Goal: Task Accomplishment & Management: Use online tool/utility

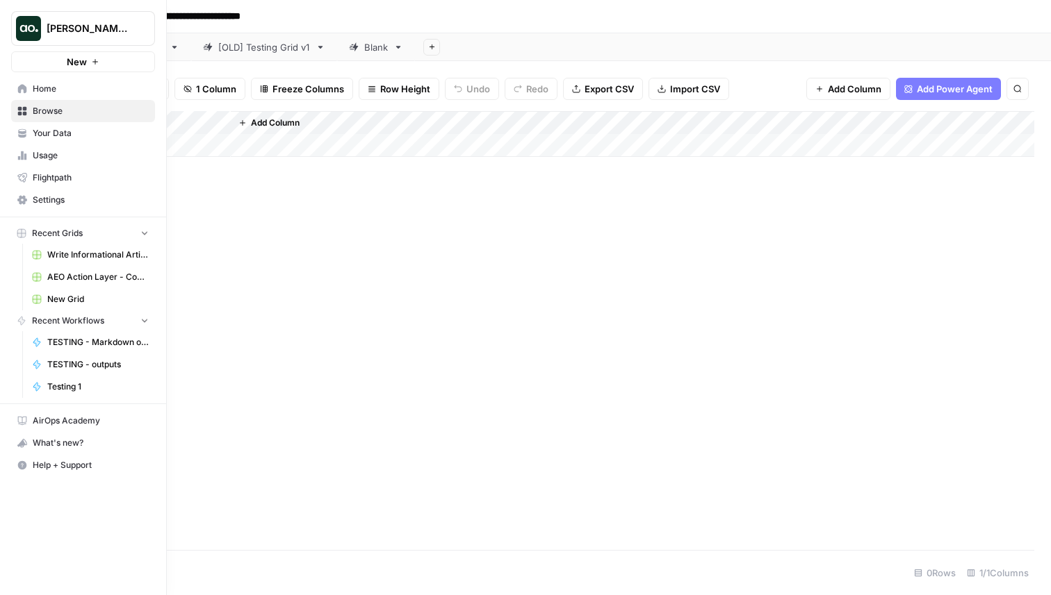
click at [42, 35] on button "[PERSON_NAME] testing" at bounding box center [83, 28] width 144 height 35
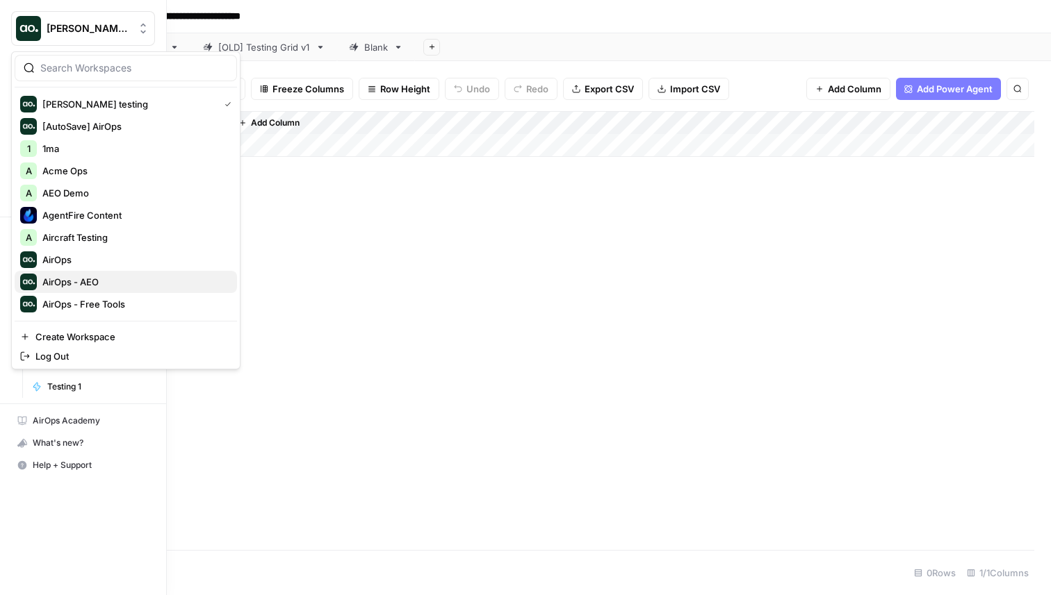
click at [106, 284] on span "AirOps - AEO" at bounding box center [133, 282] width 183 height 14
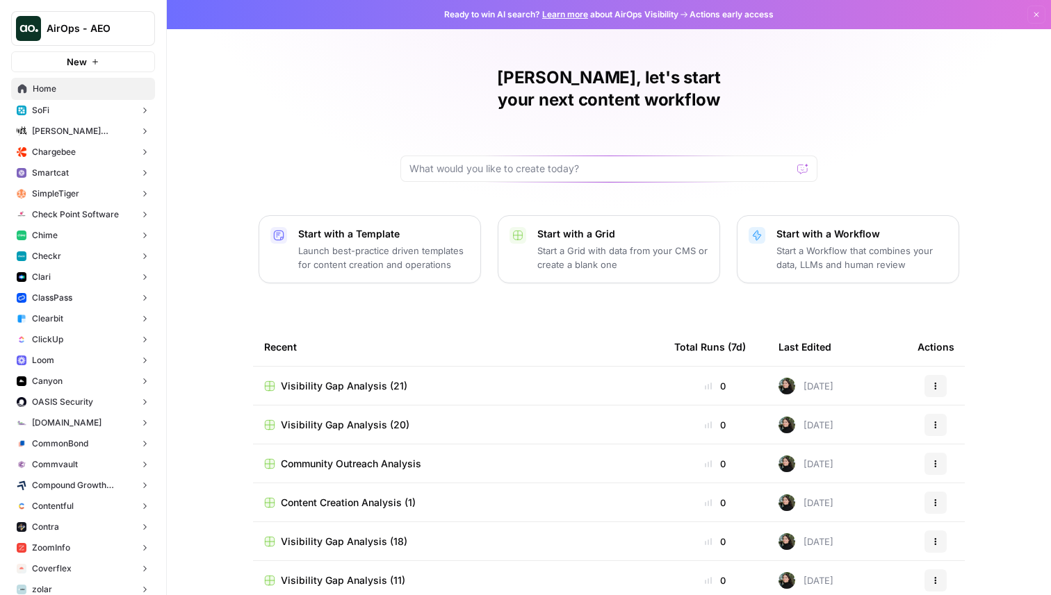
click at [82, 158] on button "Chargebee" at bounding box center [83, 152] width 144 height 21
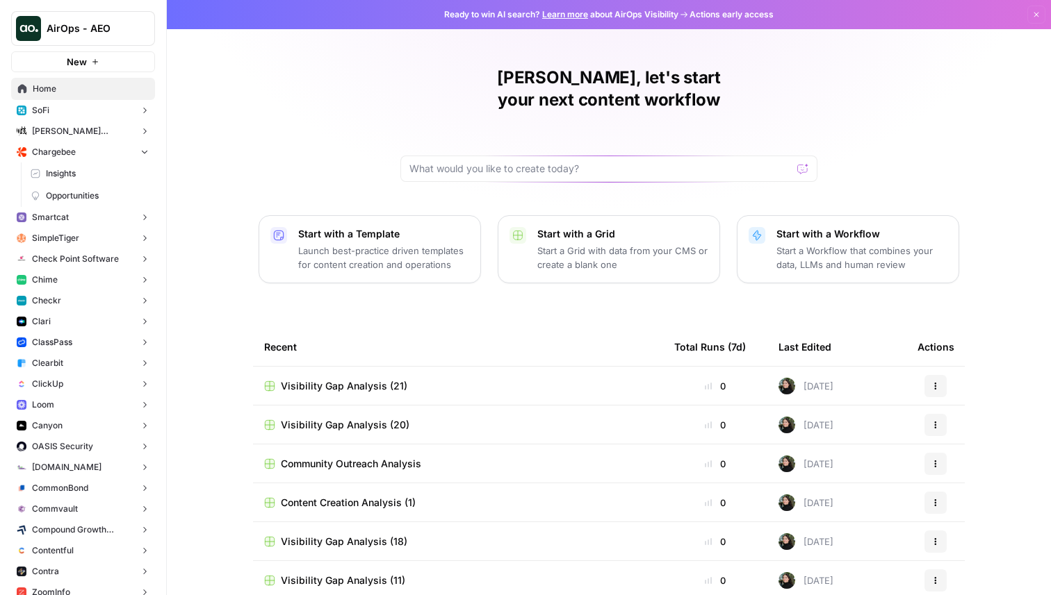
click at [77, 199] on span "Opportunities" at bounding box center [97, 196] width 103 height 13
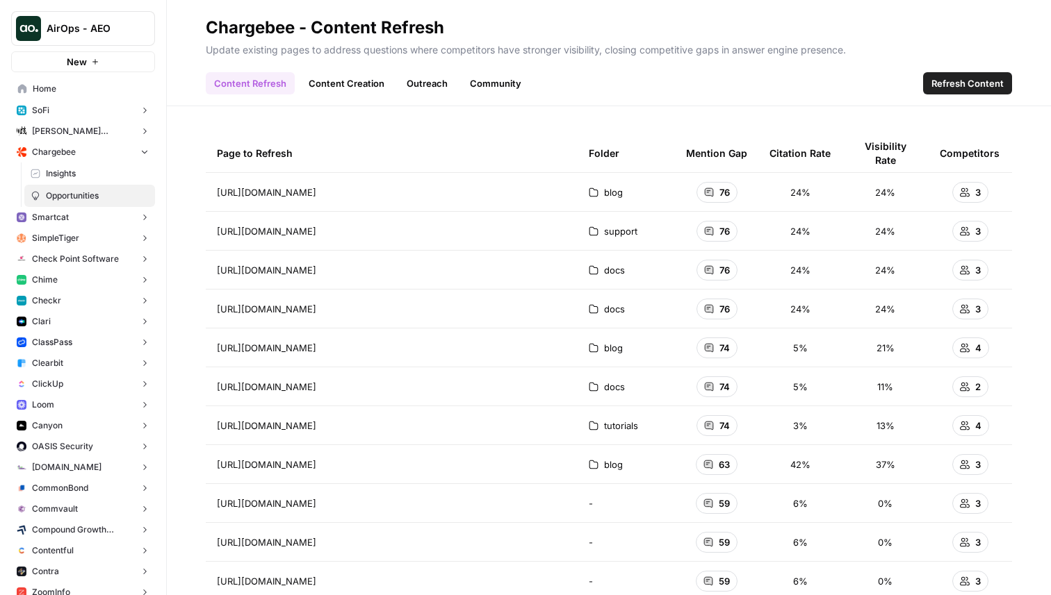
click at [355, 84] on link "Content Creation" at bounding box center [346, 83] width 92 height 22
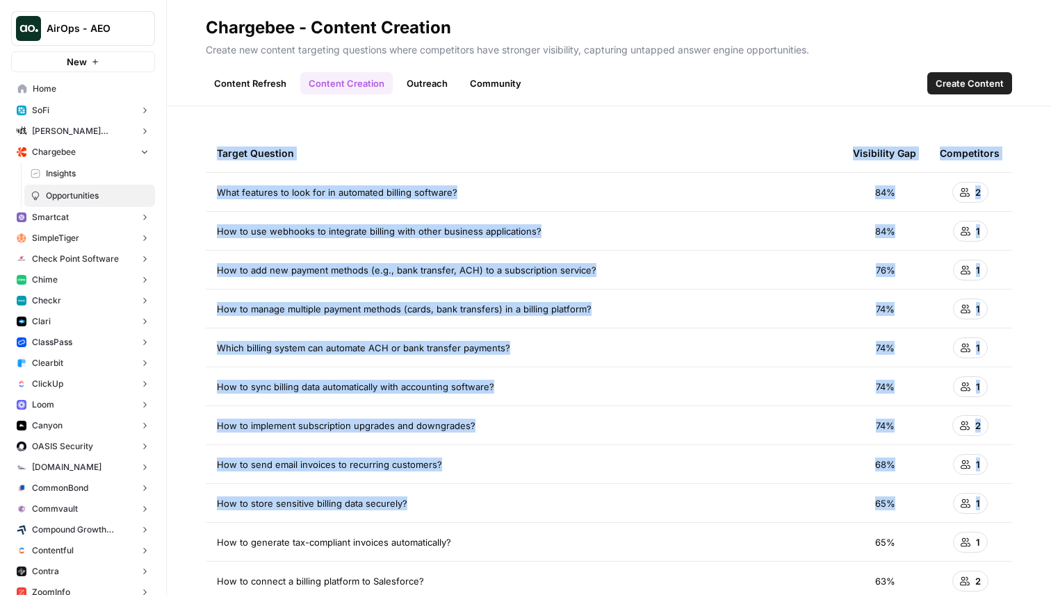
drag, startPoint x: 207, startPoint y: 149, endPoint x: 983, endPoint y: 500, distance: 852.0
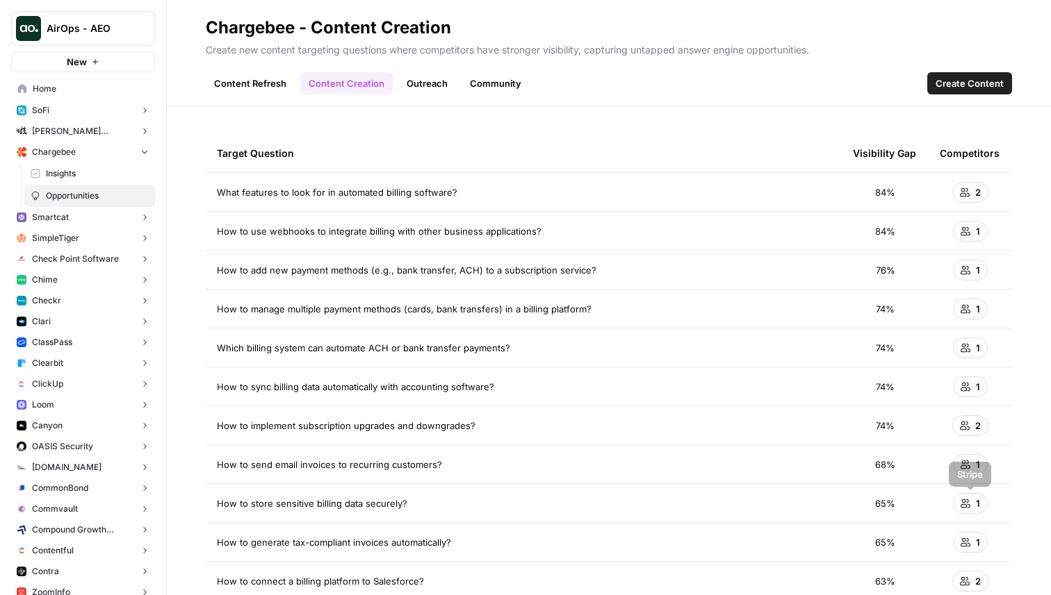
click at [534, 151] on div "Target Question" at bounding box center [524, 153] width 614 height 38
click at [256, 81] on link "Content Refresh" at bounding box center [250, 83] width 89 height 22
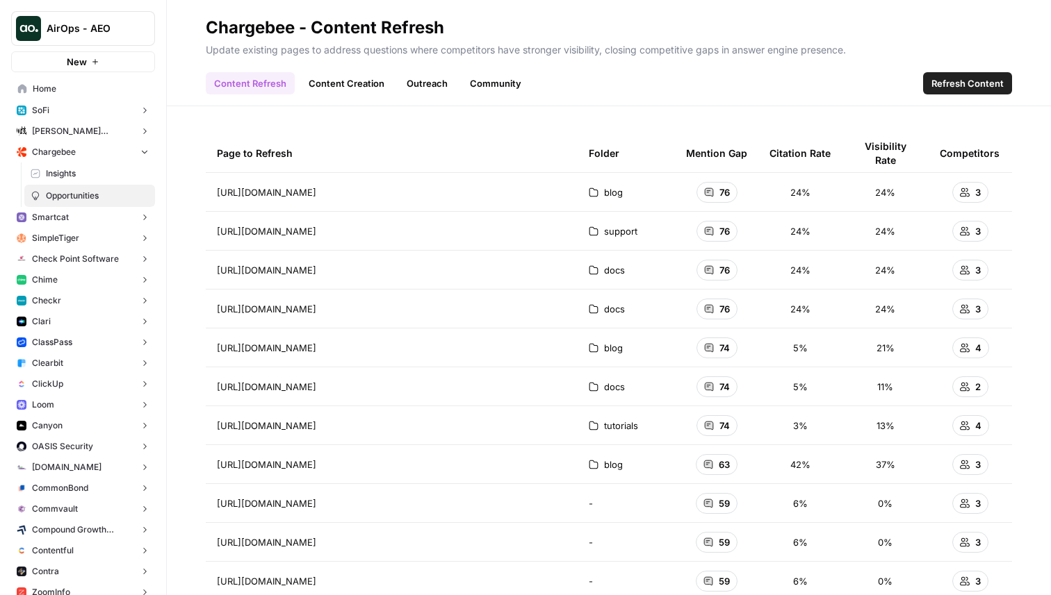
click at [336, 73] on link "Content Creation" at bounding box center [346, 83] width 92 height 22
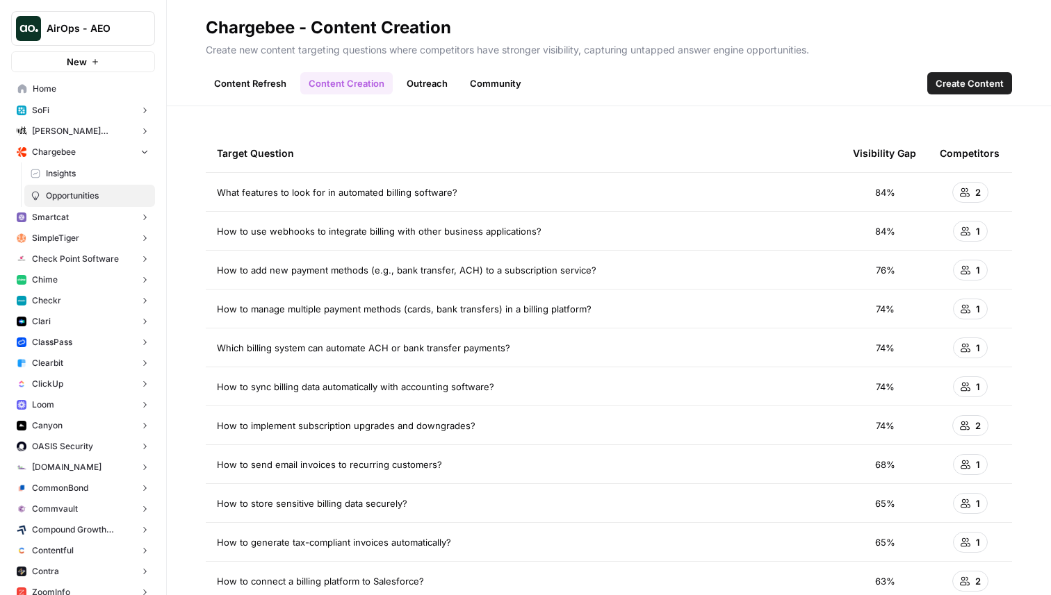
click at [434, 82] on link "Outreach" at bounding box center [427, 83] width 58 height 22
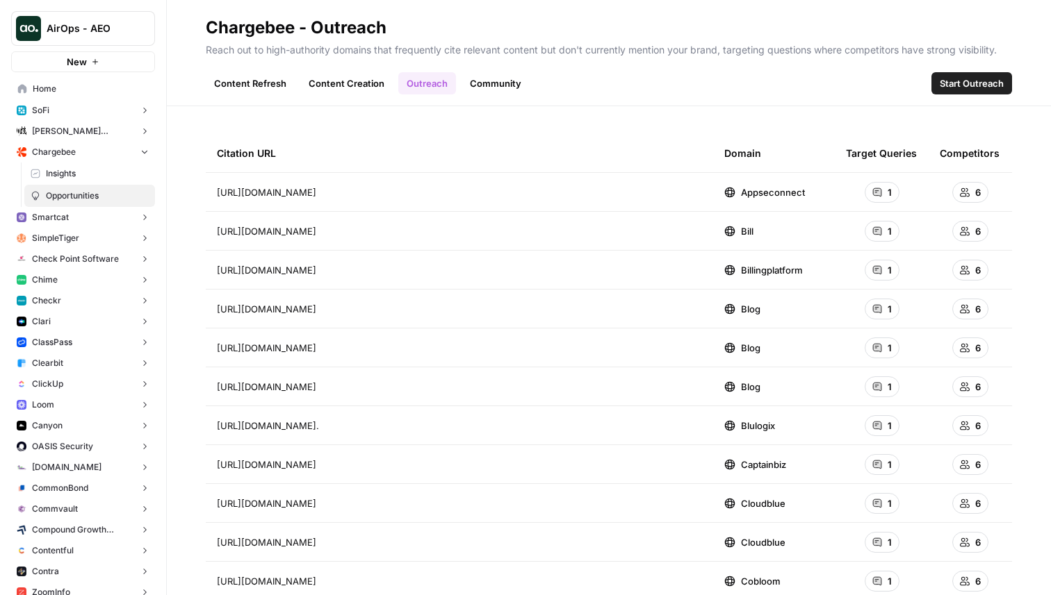
click at [493, 85] on link "Community" at bounding box center [495, 83] width 68 height 22
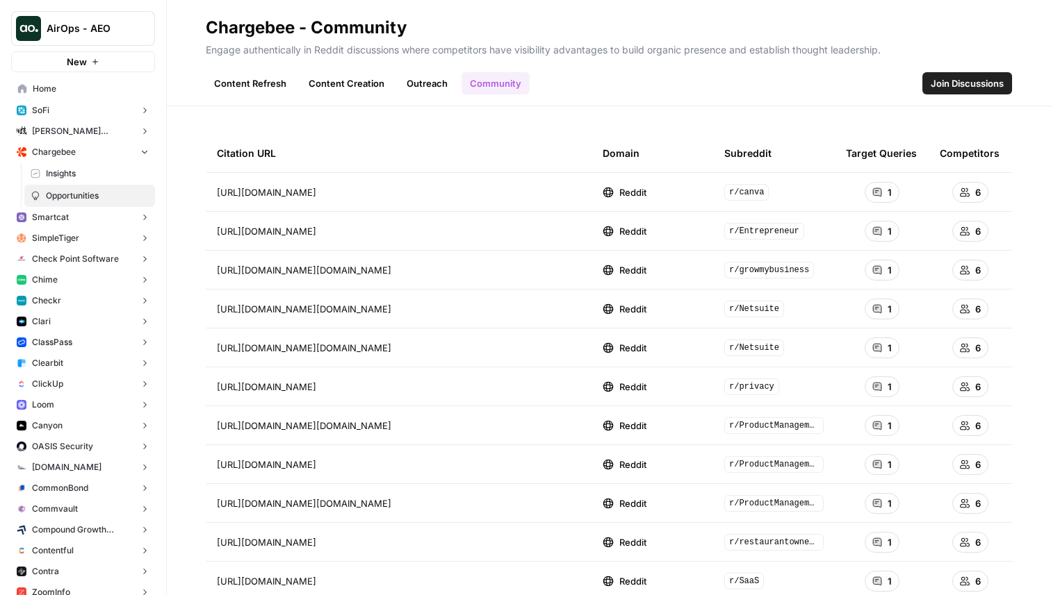
click at [421, 77] on link "Outreach" at bounding box center [427, 83] width 58 height 22
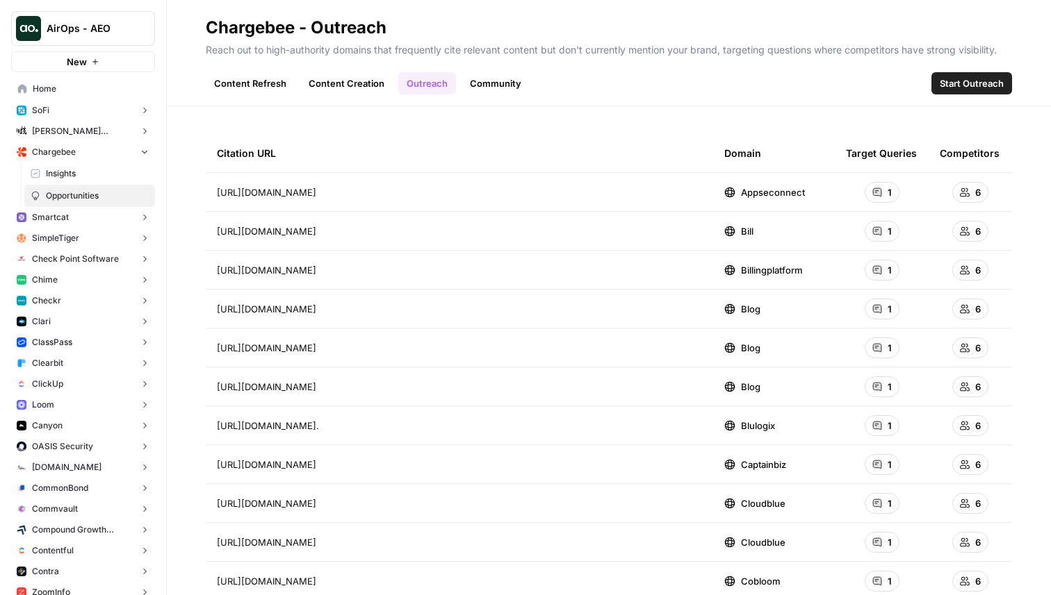
click at [349, 81] on link "Content Creation" at bounding box center [346, 83] width 92 height 22
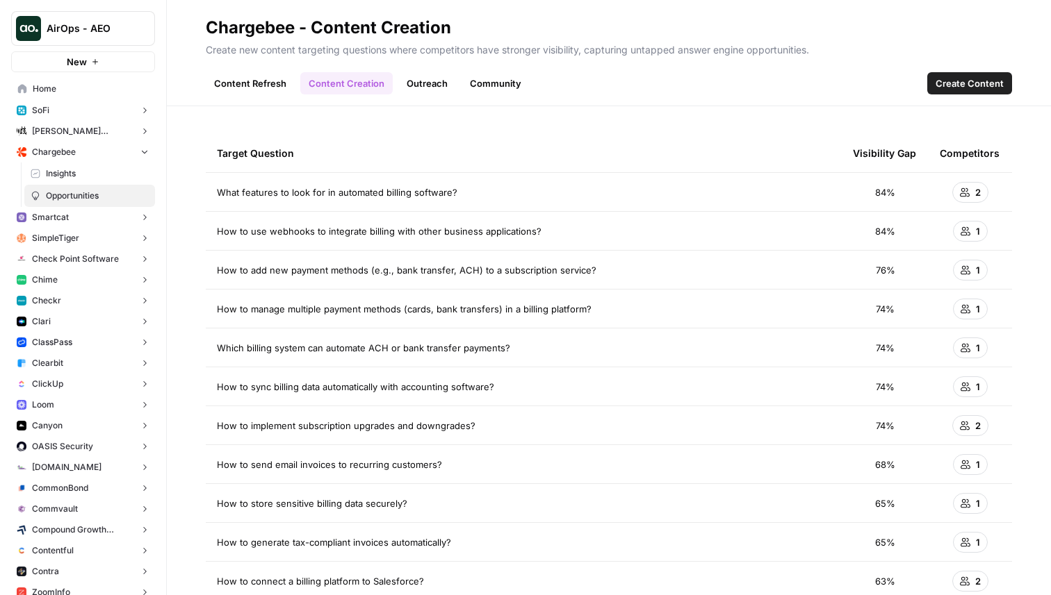
click at [260, 77] on link "Content Refresh" at bounding box center [250, 83] width 89 height 22
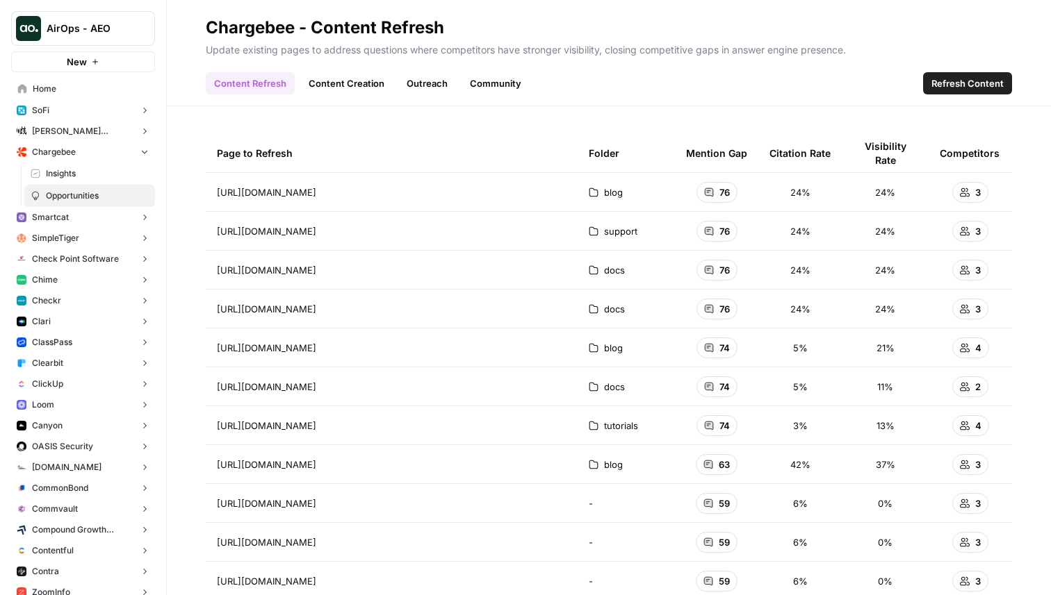
click at [443, 140] on div "Page to Refresh" at bounding box center [391, 153] width 349 height 38
click at [703, 113] on div "Page to Refresh Folder Mention Gap Citation Rate Visibility Rate Competitors [U…" at bounding box center [609, 350] width 884 height 489
click at [686, 78] on div "Content Refresh Content Creation Outreach Community Refresh Content" at bounding box center [609, 77] width 806 height 33
drag, startPoint x: 215, startPoint y: 191, endPoint x: 554, endPoint y: 191, distance: 338.4
click at [554, 191] on td "[URL][DOMAIN_NAME] Go to page" at bounding box center [392, 192] width 372 height 38
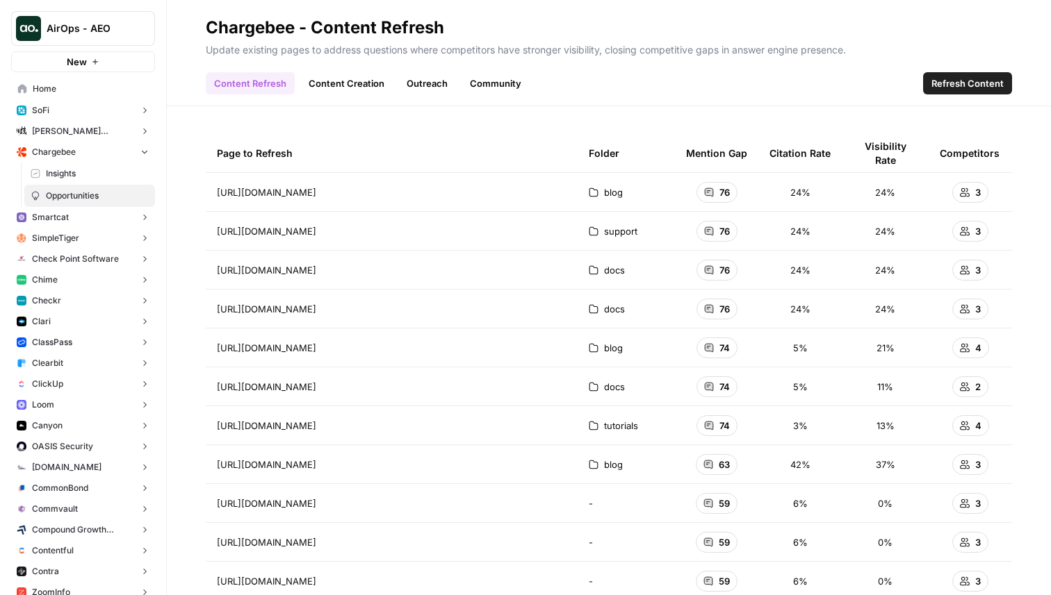
click at [566, 120] on div "Page to Refresh Folder Mention Gap Citation Rate Visibility Rate Competitors [U…" at bounding box center [609, 350] width 884 height 489
click at [805, 94] on div "Content Refresh Content Creation Outreach Community Refresh Content" at bounding box center [609, 77] width 806 height 33
click at [116, 31] on span "AirOps - AEO" at bounding box center [89, 29] width 84 height 14
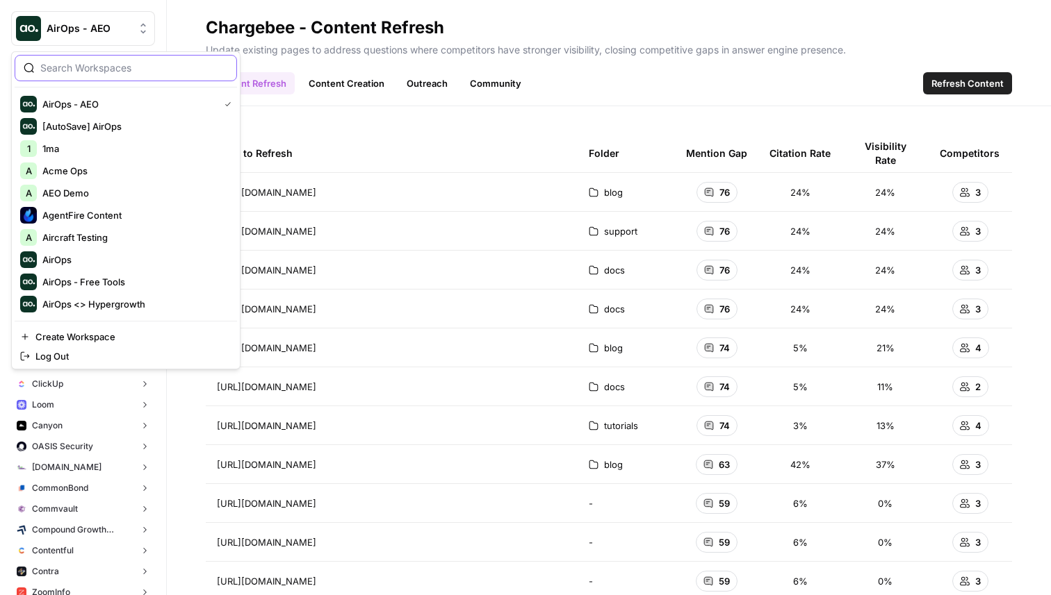
click at [100, 61] on input "search" at bounding box center [134, 68] width 188 height 14
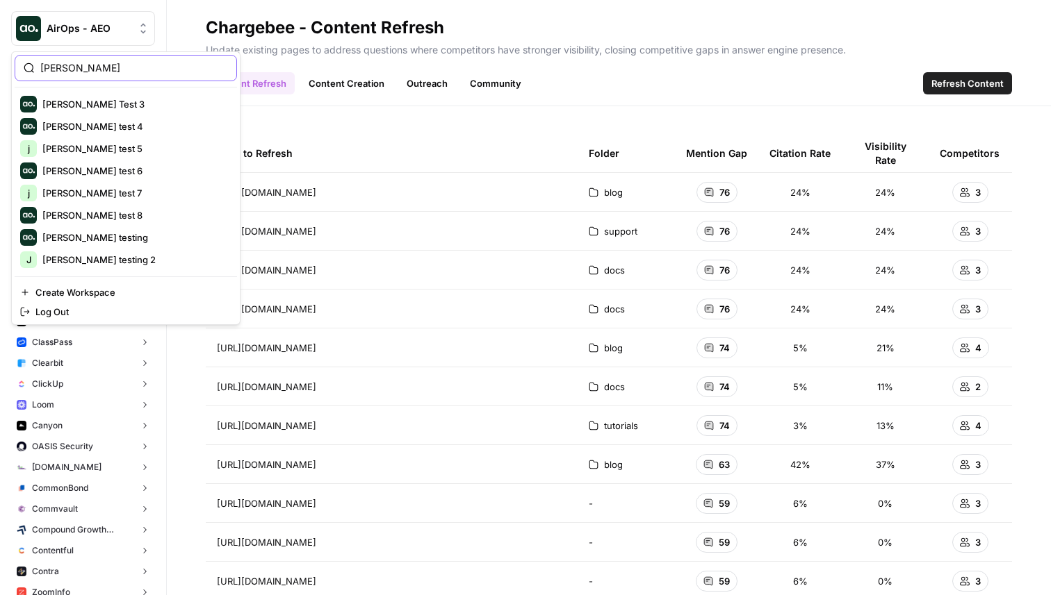
type input "[PERSON_NAME]"
click at [120, 232] on span "[PERSON_NAME] testing" at bounding box center [133, 238] width 183 height 14
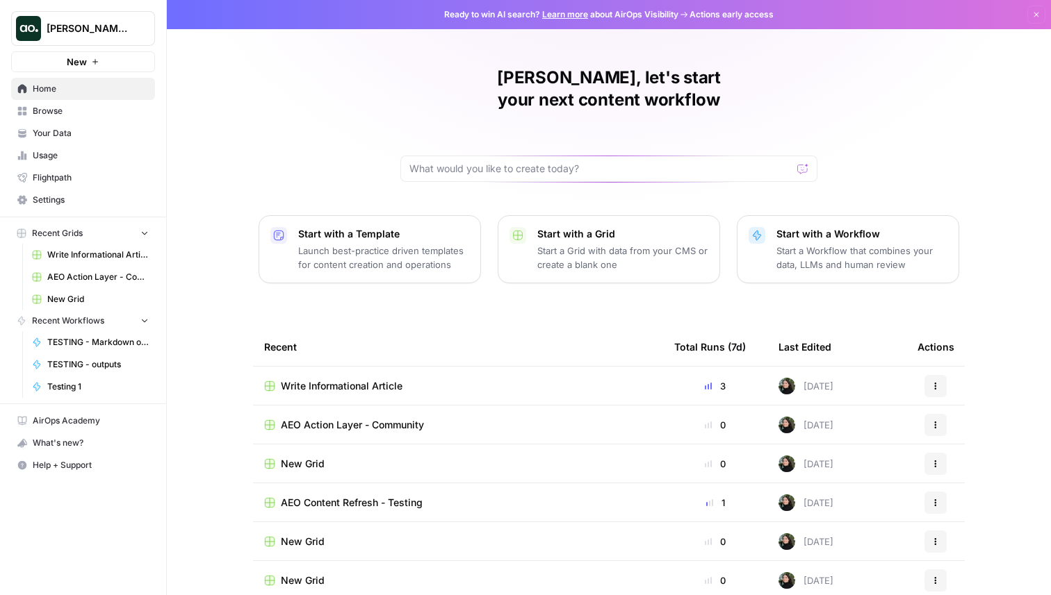
click at [97, 61] on icon "button" at bounding box center [95, 62] width 8 height 8
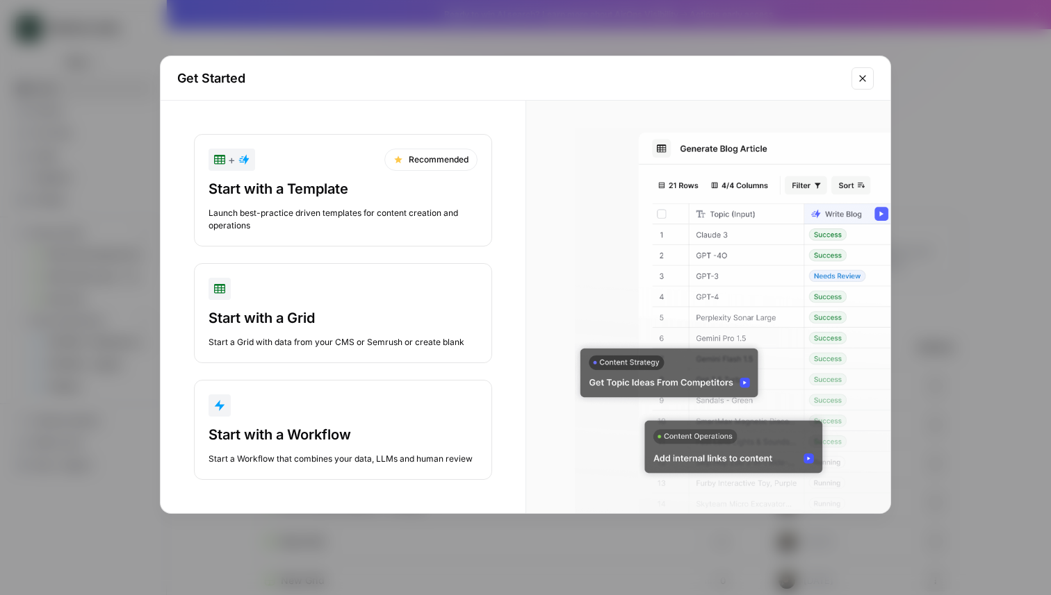
click at [309, 175] on button "+ Recommended Start with a Template Launch best-practice driven templates for c…" at bounding box center [343, 190] width 298 height 113
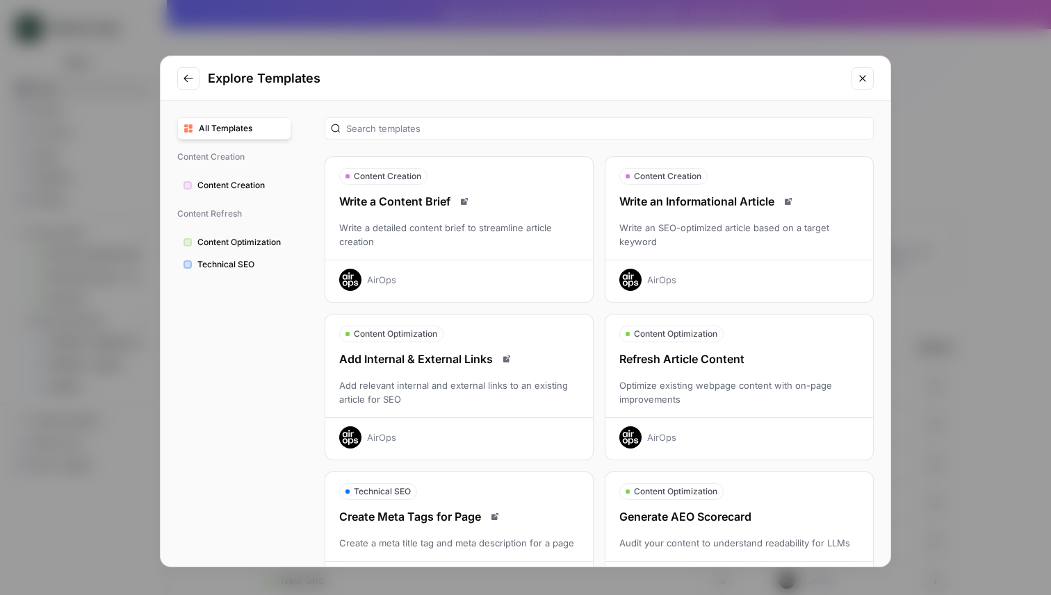
click at [857, 79] on icon "Close modal" at bounding box center [862, 78] width 11 height 11
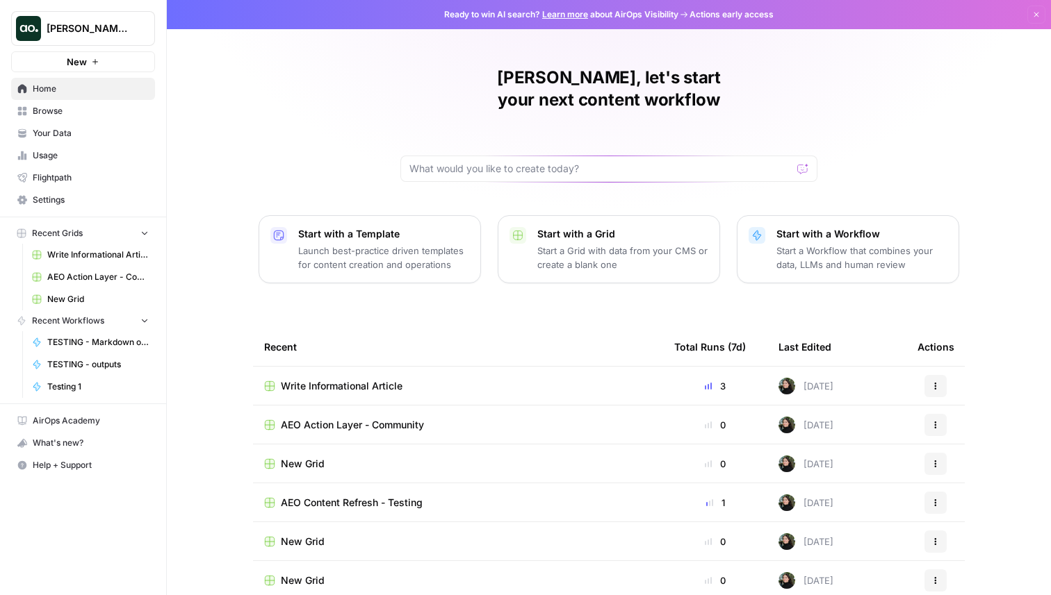
click at [108, 60] on button "New" at bounding box center [83, 61] width 144 height 21
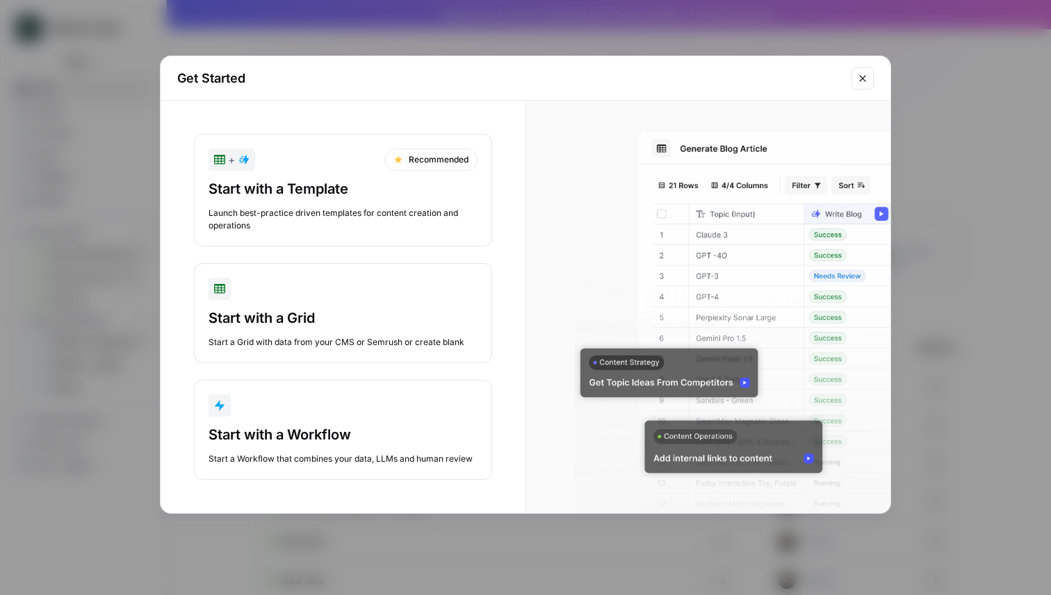
click at [297, 183] on div "Start with a Template" at bounding box center [342, 188] width 269 height 19
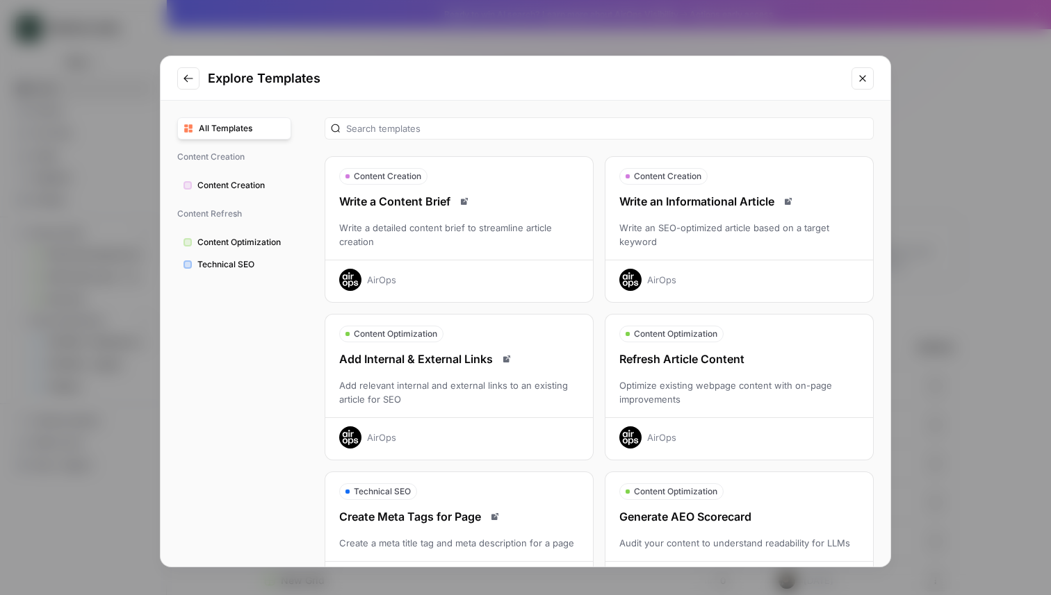
click at [855, 76] on button "Close modal" at bounding box center [862, 78] width 22 height 22
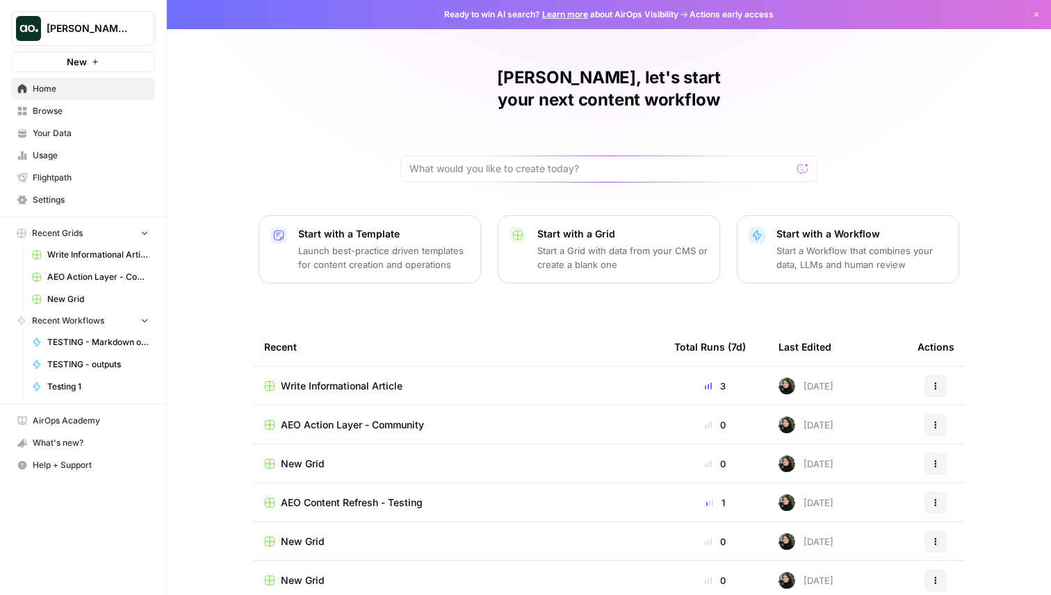
click at [103, 49] on div "Justina testing New" at bounding box center [83, 36] width 166 height 72
click at [108, 58] on button "New" at bounding box center [83, 61] width 144 height 21
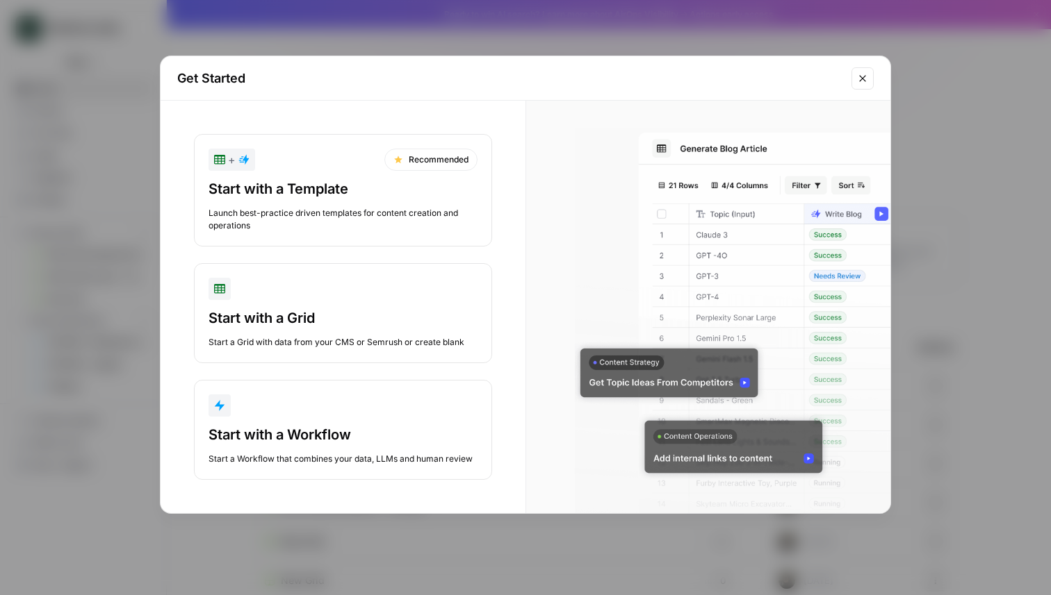
click at [396, 179] on div "Start with a Template" at bounding box center [342, 188] width 269 height 19
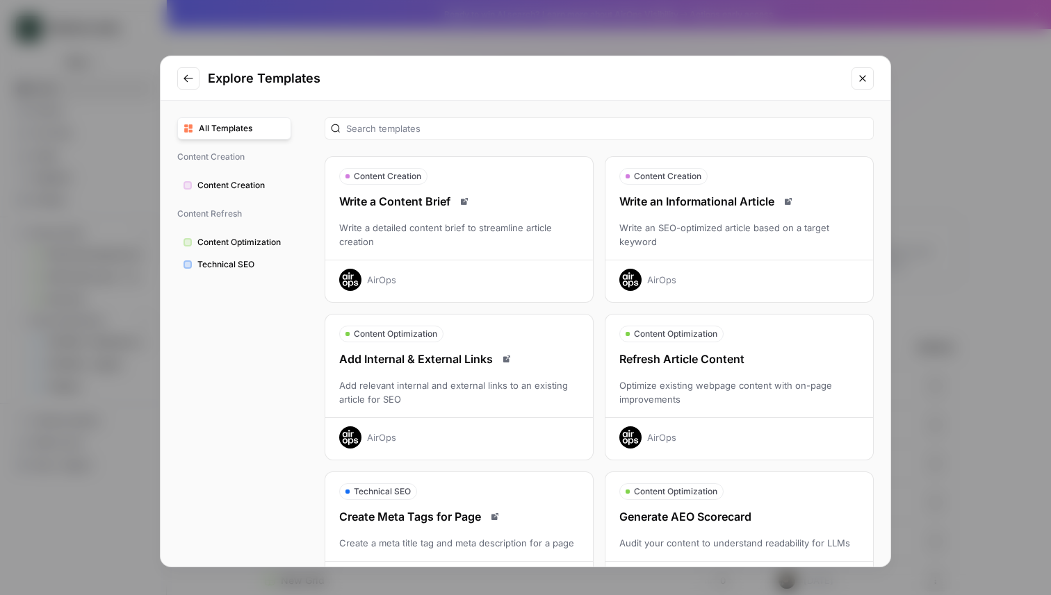
click at [743, 359] on div "Refresh Article Content" at bounding box center [739, 359] width 268 height 17
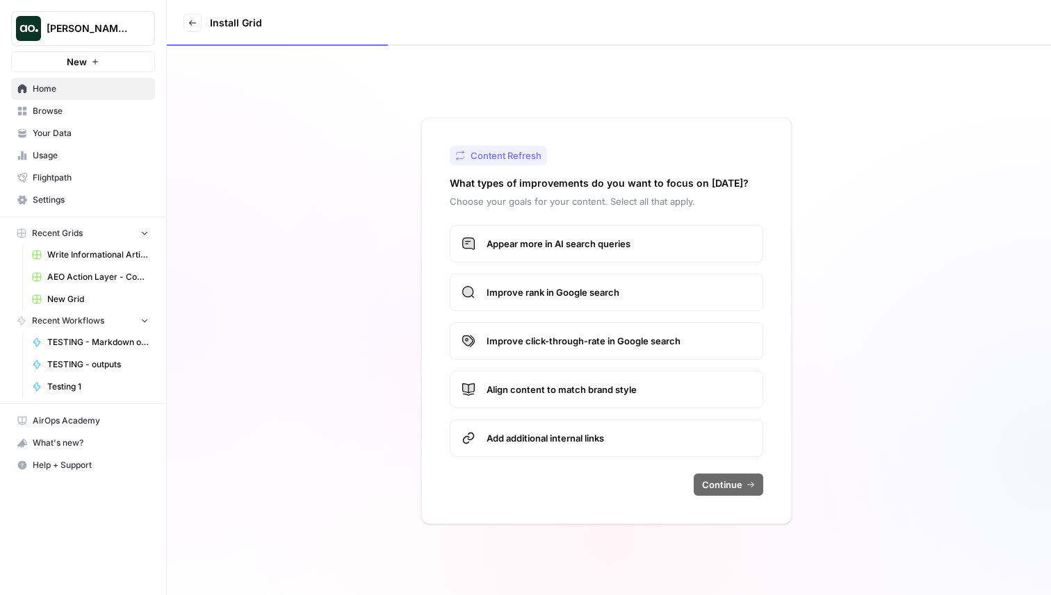
click at [91, 39] on button "[PERSON_NAME] testing" at bounding box center [83, 28] width 144 height 35
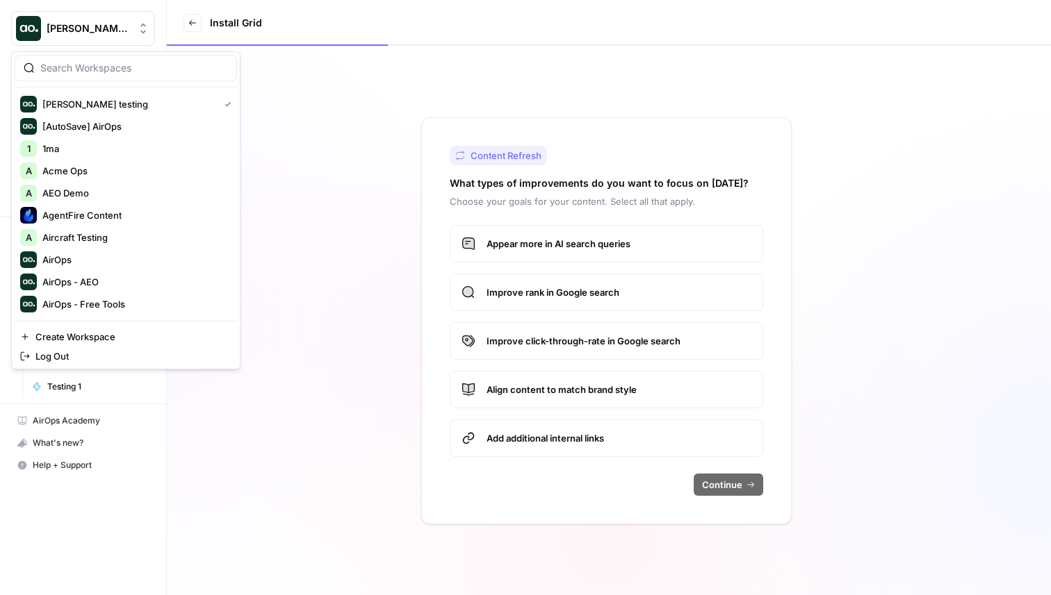
click at [130, 1] on div "Justina testing New" at bounding box center [83, 36] width 166 height 72
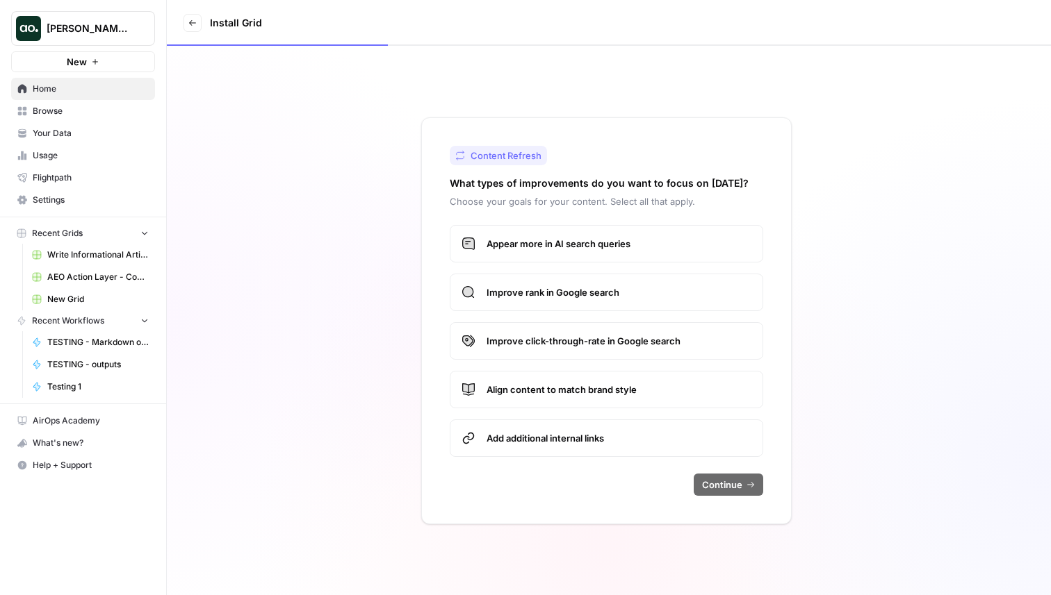
click at [123, 58] on button "New" at bounding box center [83, 61] width 144 height 21
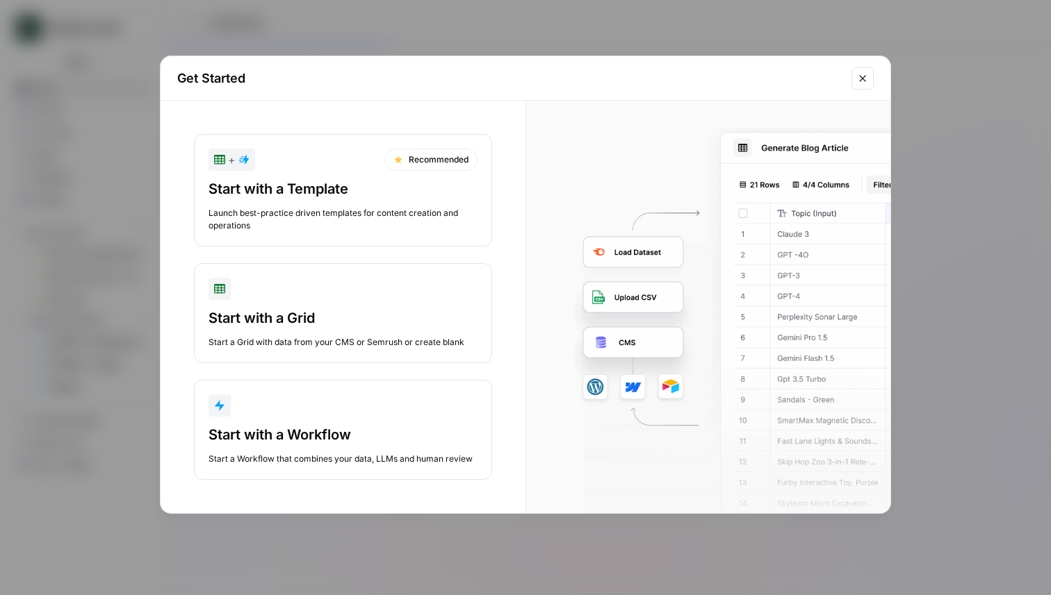
click at [379, 151] on div "+ Recommended" at bounding box center [342, 160] width 269 height 22
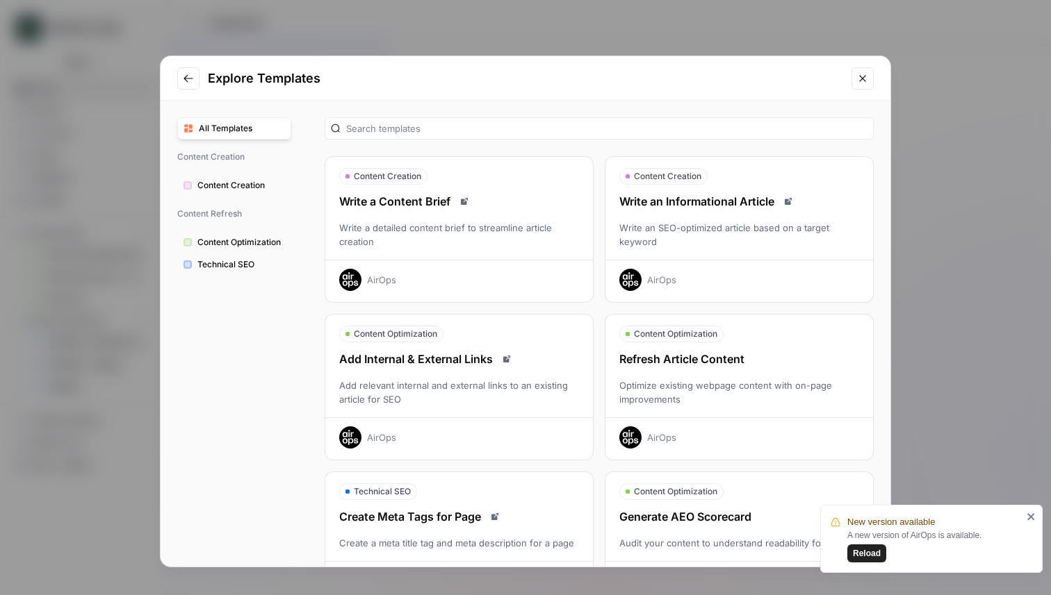
click at [712, 379] on div "Optimize existing webpage content with on-page improvements" at bounding box center [739, 393] width 268 height 28
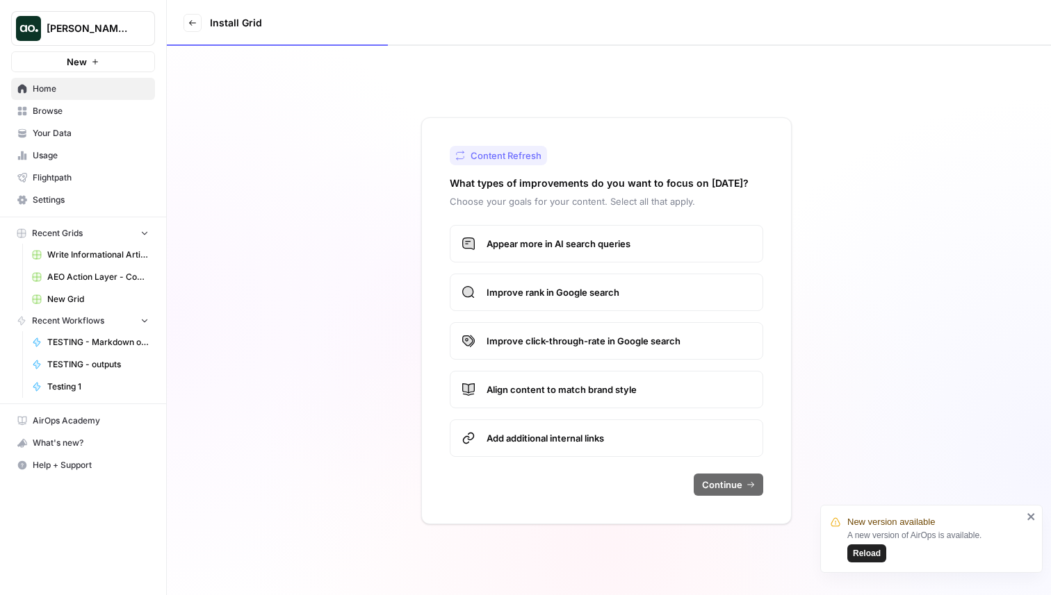
click at [1023, 514] on div "New version available A new version of AirOps is available. Reload" at bounding box center [926, 539] width 200 height 56
click at [611, 294] on span "Improve rank in Google search" at bounding box center [618, 293] width 265 height 14
click at [732, 491] on span "Continue" at bounding box center [722, 485] width 40 height 14
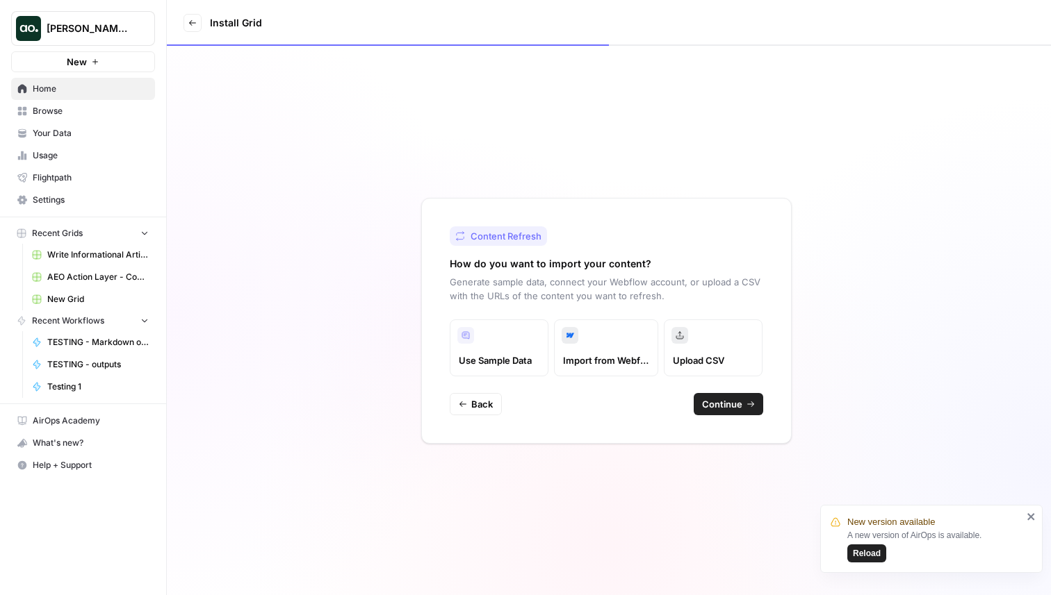
click at [476, 409] on span "Back" at bounding box center [482, 404] width 22 height 14
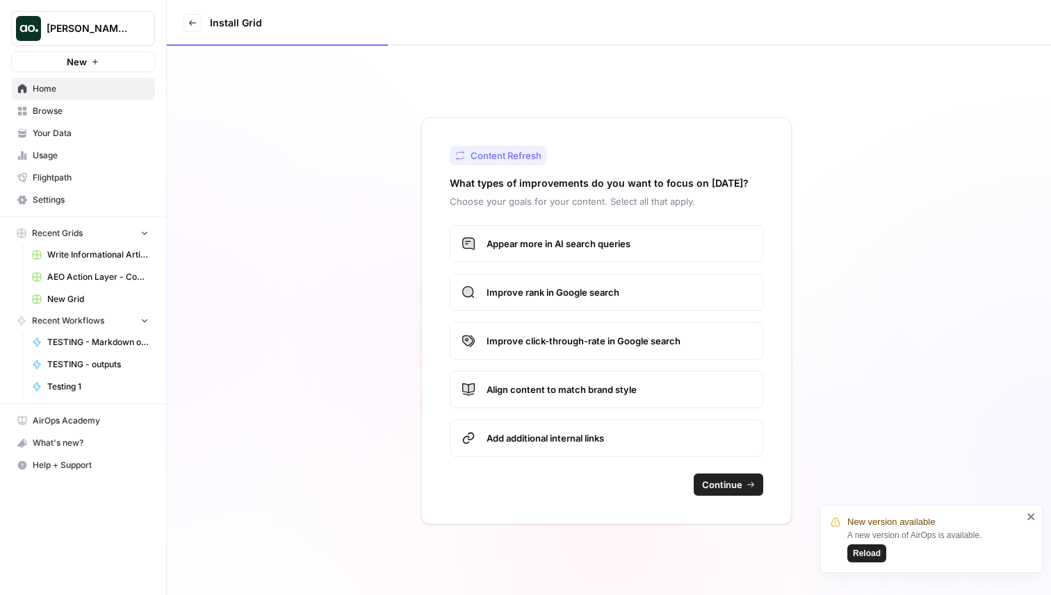
click at [538, 249] on span "Appear more in AI search queries" at bounding box center [618, 244] width 265 height 14
click at [734, 484] on span "Continue" at bounding box center [722, 485] width 40 height 14
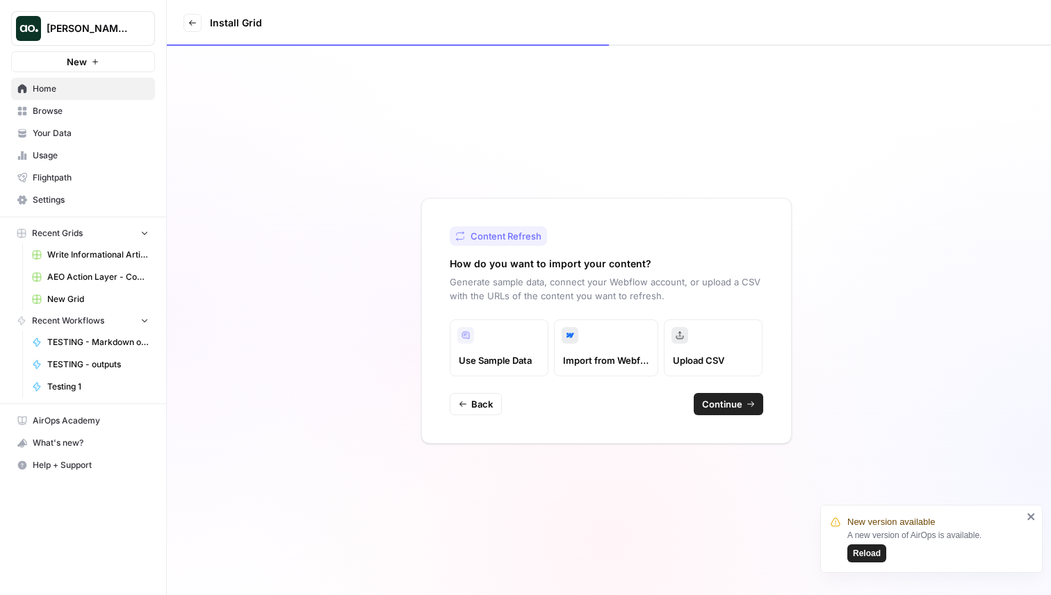
click at [719, 406] on span "Continue" at bounding box center [722, 404] width 40 height 14
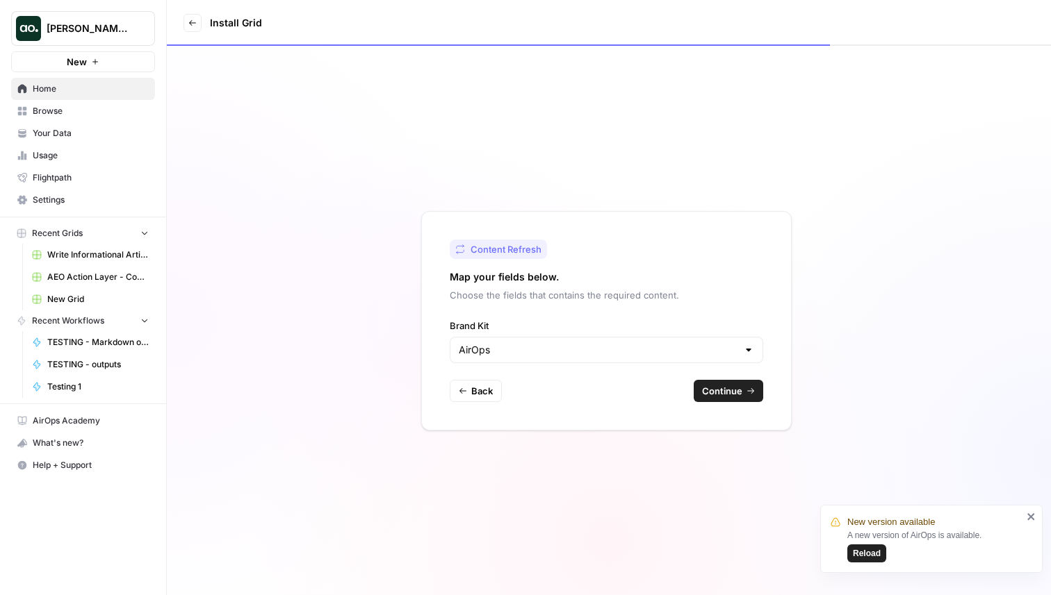
click at [1024, 515] on div "New version available A new version of AirOps is available. Reload" at bounding box center [926, 539] width 200 height 56
click at [1034, 518] on icon "close" at bounding box center [1031, 516] width 10 height 11
click at [736, 384] on span "Continue" at bounding box center [722, 391] width 40 height 14
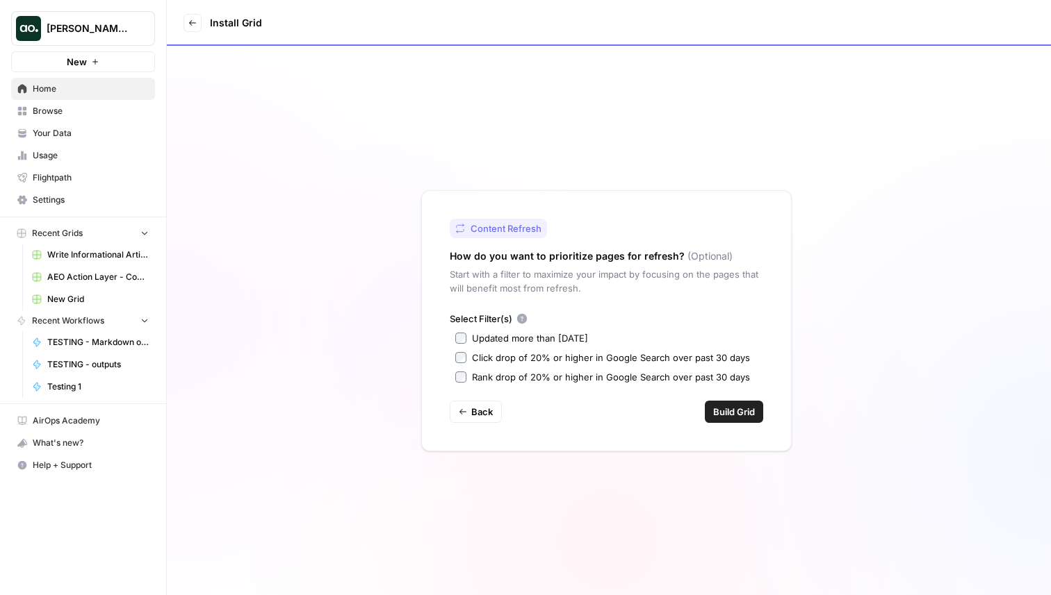
drag, startPoint x: 427, startPoint y: 137, endPoint x: 786, endPoint y: 382, distance: 434.4
click at [786, 382] on div "Content Refresh How do you want to prioritize pages for refresh? (Optional) Sta…" at bounding box center [609, 321] width 884 height 550
click at [702, 327] on div "Select Filter(s) Updated more than 90 days ago Click drop of 20% or higher in G…" at bounding box center [606, 348] width 313 height 72
click at [725, 406] on span "Build Grid" at bounding box center [734, 412] width 42 height 14
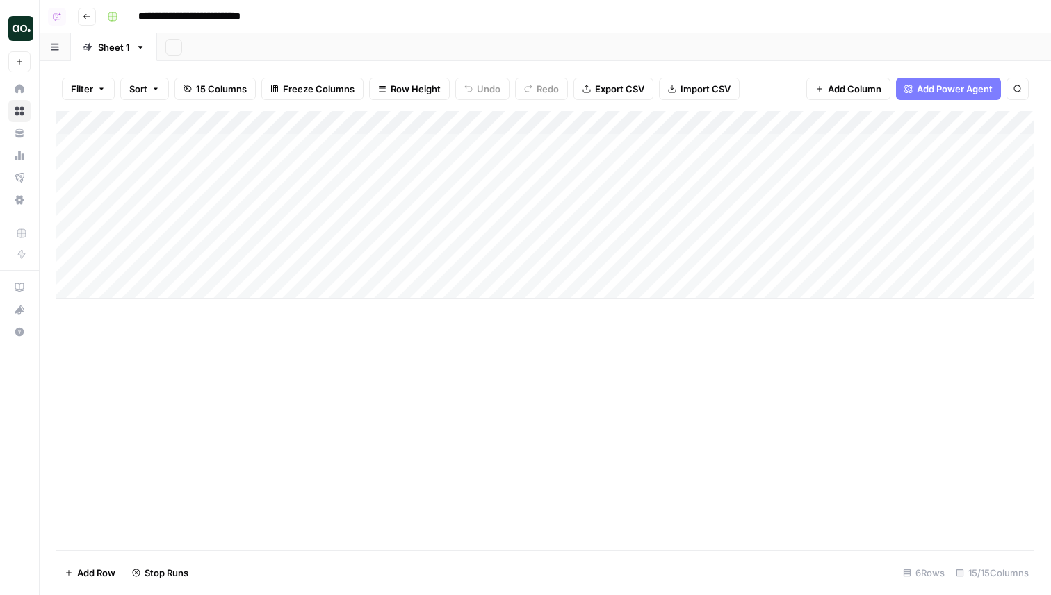
click at [478, 354] on div "Add Column" at bounding box center [545, 330] width 978 height 439
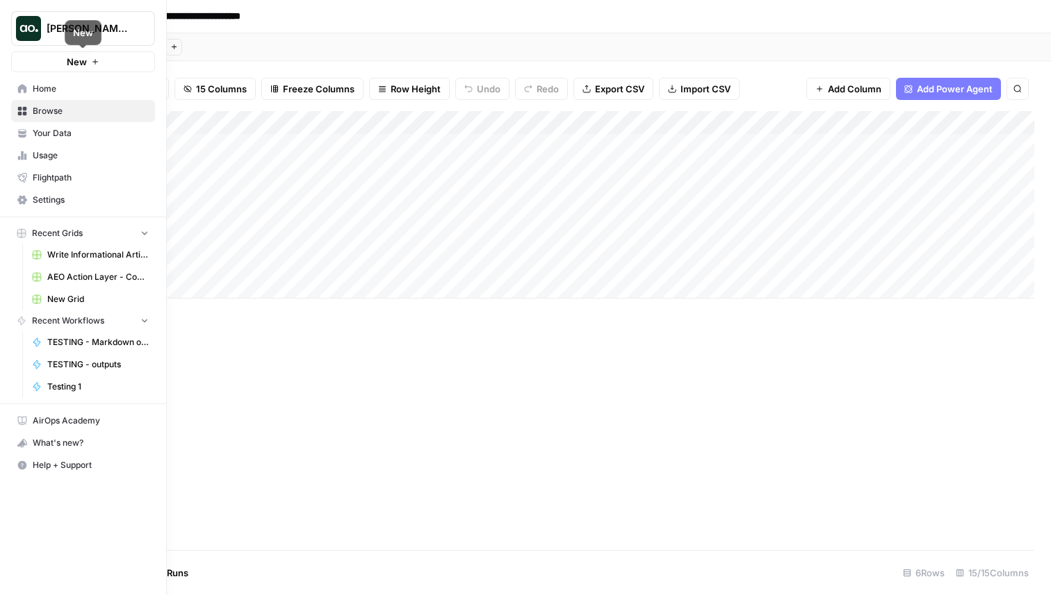
click at [54, 58] on button "New" at bounding box center [83, 61] width 144 height 21
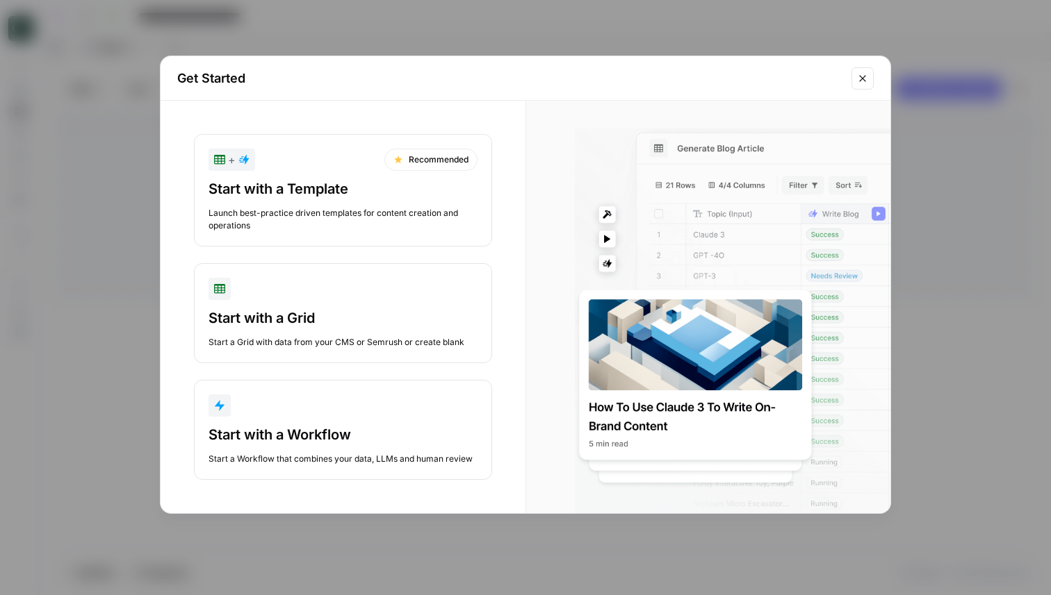
click at [856, 80] on button "Close modal" at bounding box center [862, 78] width 22 height 22
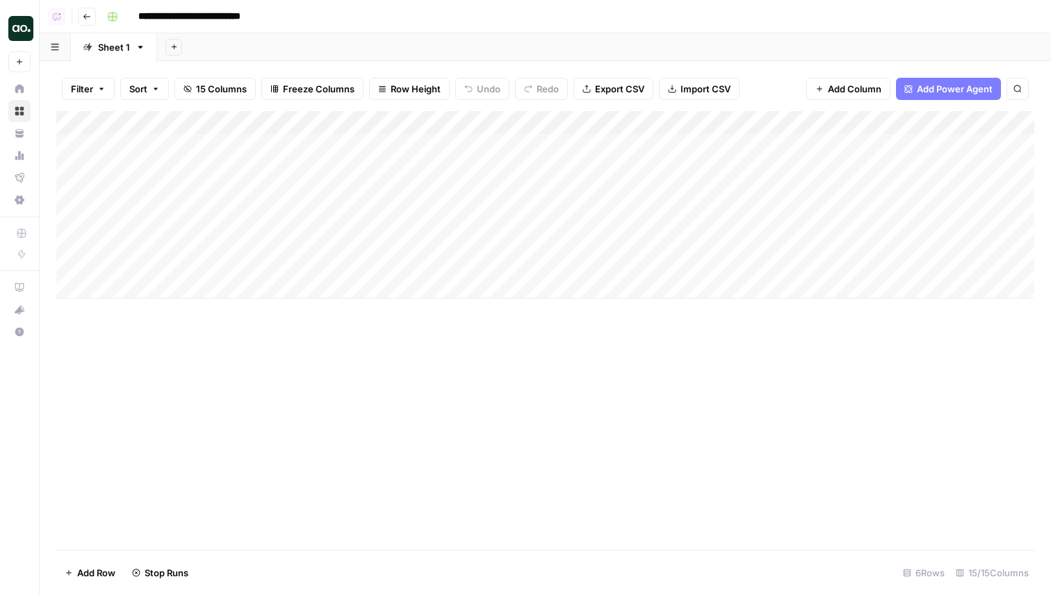
click at [653, 331] on div "Add Column" at bounding box center [545, 330] width 978 height 439
drag, startPoint x: 176, startPoint y: 126, endPoint x: 176, endPoint y: 267, distance: 141.0
click at [176, 267] on div "Add Column" at bounding box center [545, 205] width 978 height 188
click at [336, 402] on div "Add Column" at bounding box center [545, 330] width 978 height 439
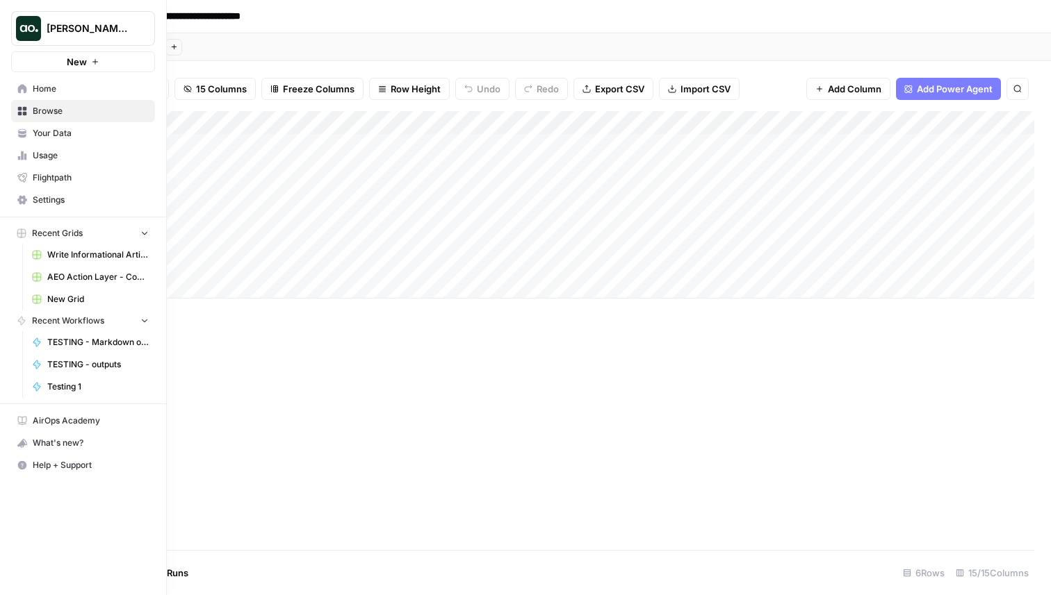
click at [51, 60] on button "New" at bounding box center [83, 61] width 144 height 21
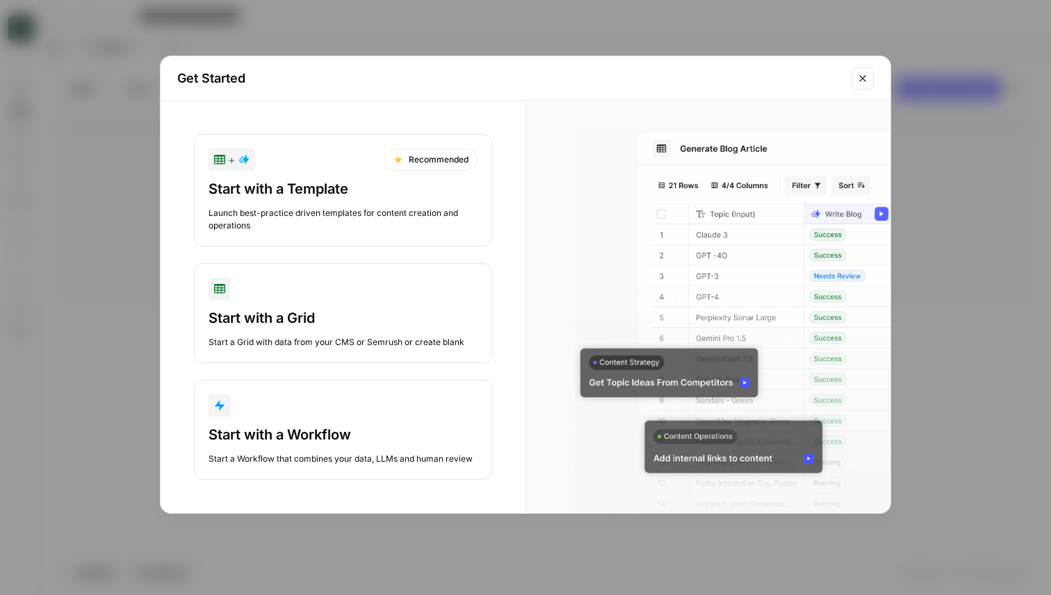
click at [310, 201] on div "Start with a Template Launch best-practice driven templates for content creatio…" at bounding box center [342, 205] width 269 height 53
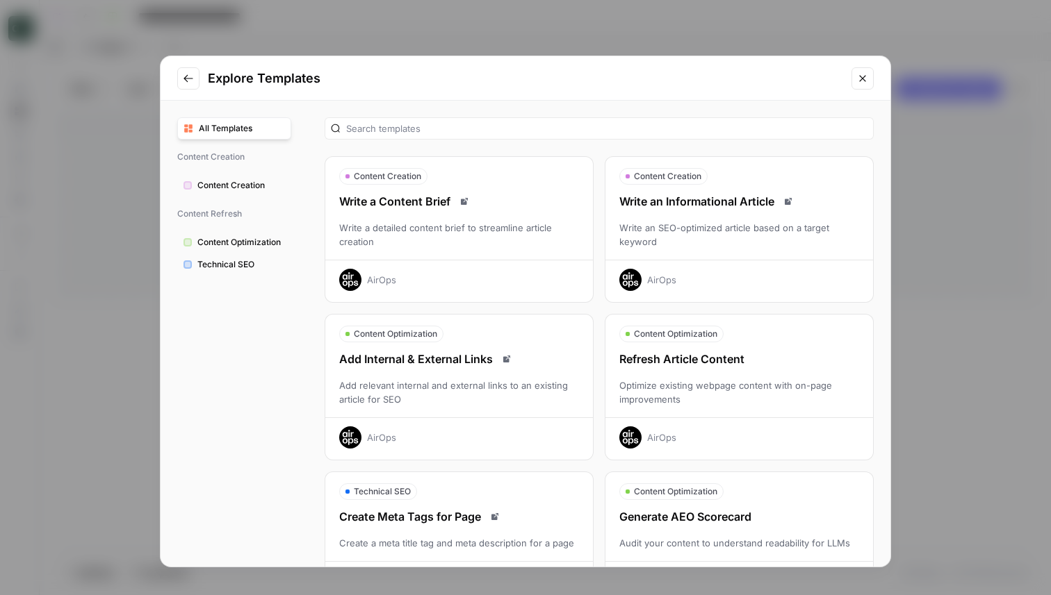
click at [734, 408] on div "Refresh Article Content Optimize existing webpage content with on-page improvem…" at bounding box center [739, 400] width 268 height 98
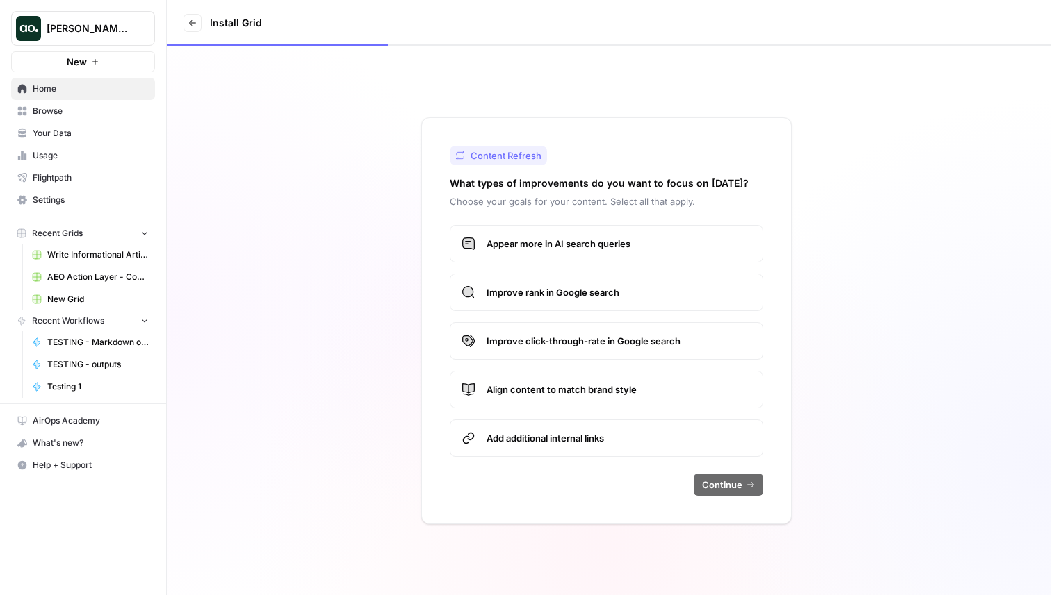
click at [650, 244] on span "Appear more in AI search queries" at bounding box center [618, 244] width 265 height 14
click at [650, 277] on label "Improve rank in Google search" at bounding box center [606, 293] width 313 height 38
click at [679, 288] on span "Improve rank in Google search" at bounding box center [618, 293] width 265 height 14
click at [732, 479] on span "Continue" at bounding box center [722, 485] width 40 height 14
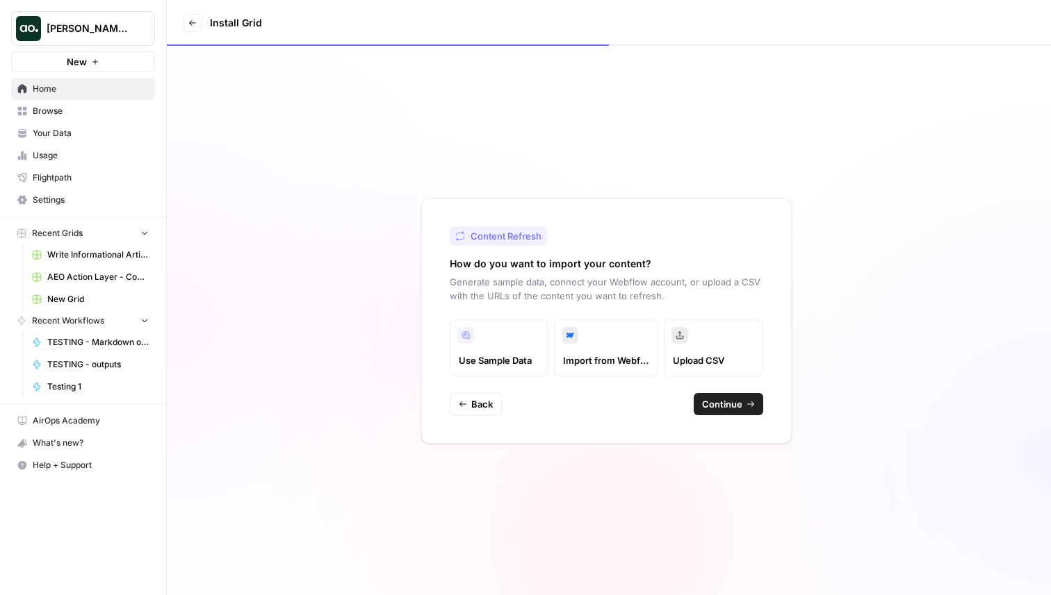
click at [479, 406] on span "Back" at bounding box center [482, 404] width 22 height 14
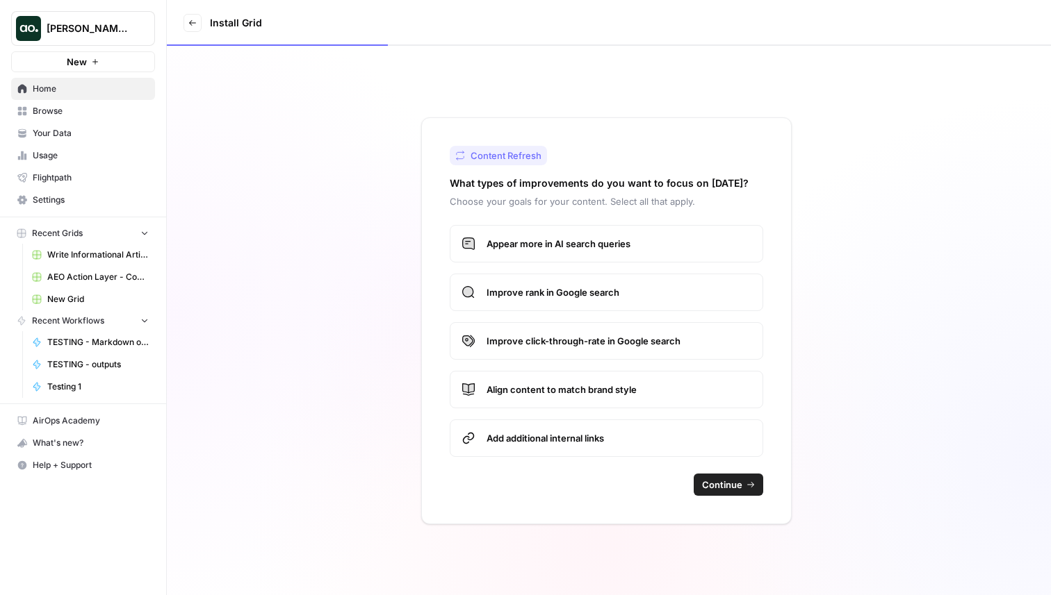
click at [712, 487] on span "Continue" at bounding box center [722, 485] width 40 height 14
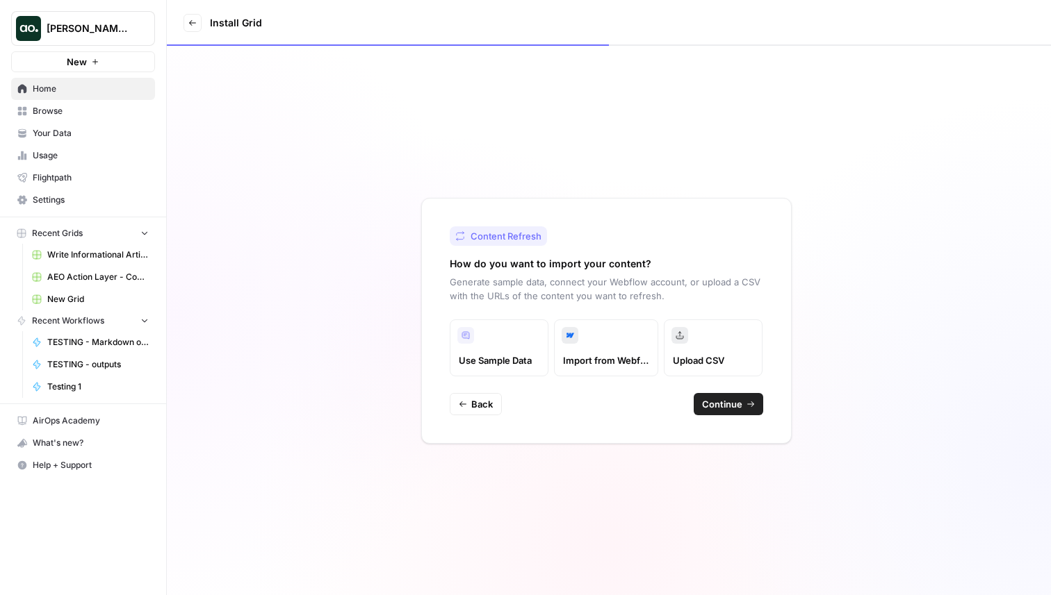
click at [601, 354] on span "Import from Webflow" at bounding box center [606, 361] width 86 height 14
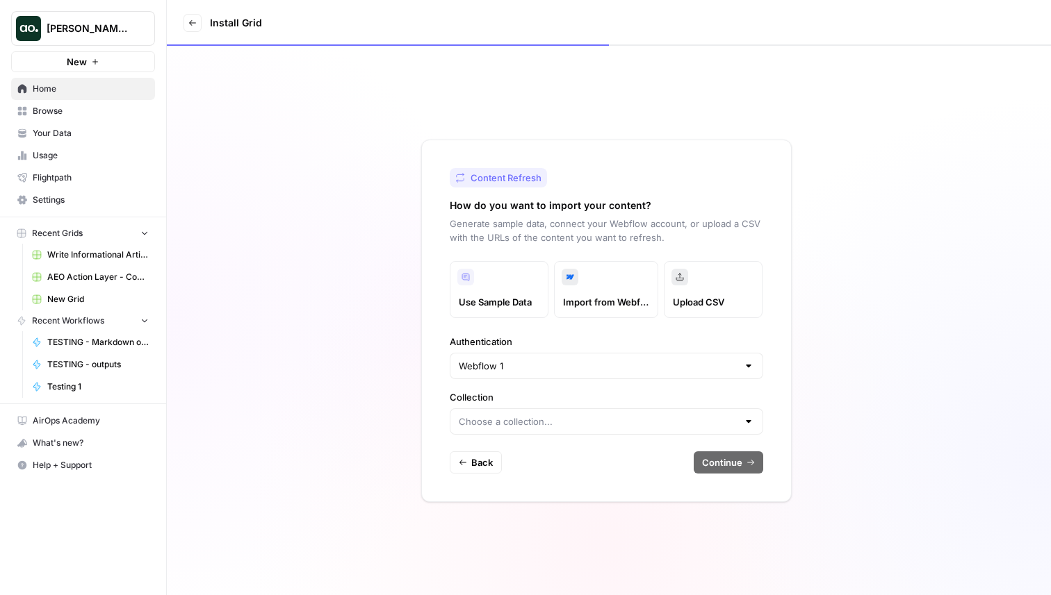
click at [727, 305] on span "Upload CSV" at bounding box center [713, 302] width 81 height 14
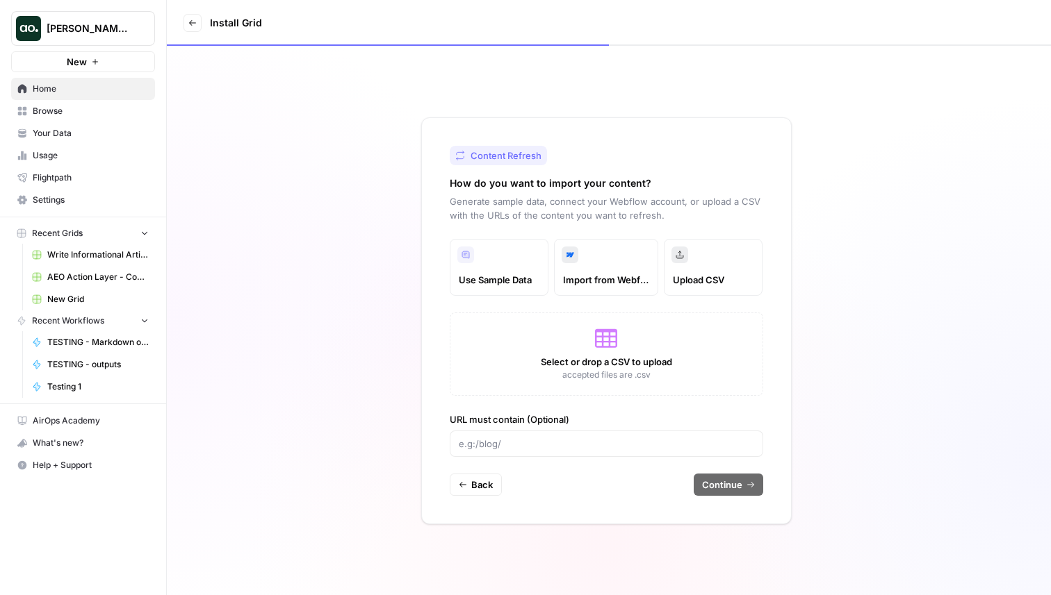
click at [494, 270] on label "Use Sample Data" at bounding box center [499, 267] width 99 height 57
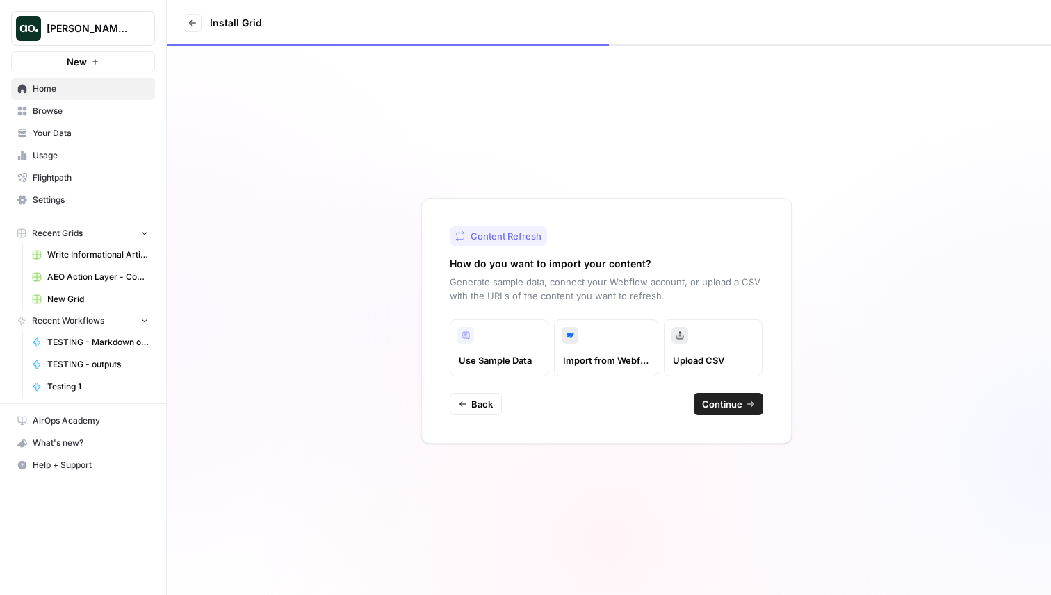
click at [648, 280] on p "Generate sample data, connect your Webflow account, or upload a CSV with the UR…" at bounding box center [606, 289] width 313 height 28
click at [593, 359] on span "Import from Webflow" at bounding box center [606, 361] width 86 height 14
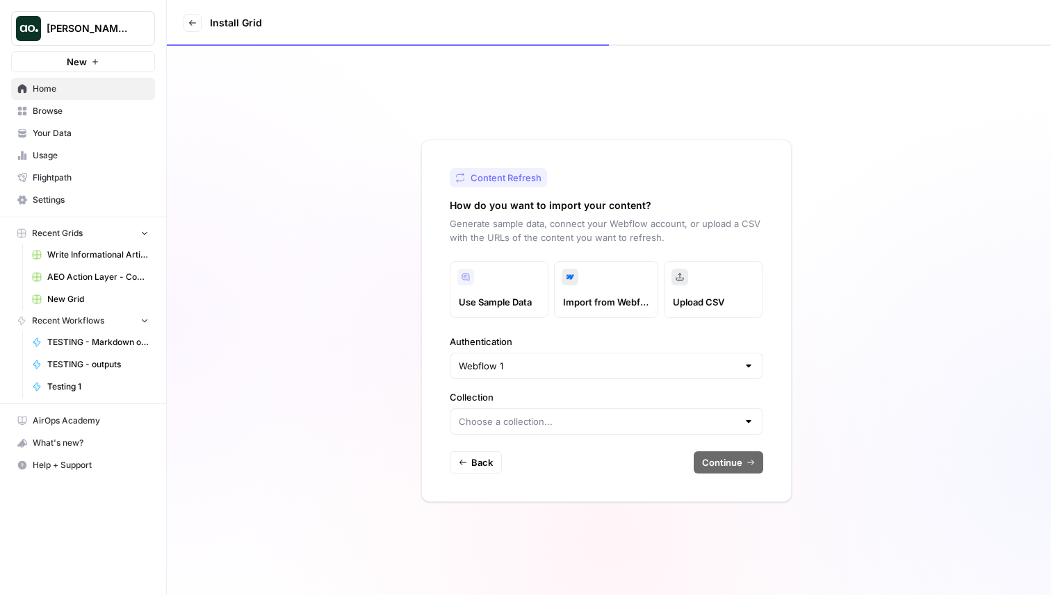
click at [497, 276] on label "Use Sample Data" at bounding box center [499, 289] width 99 height 57
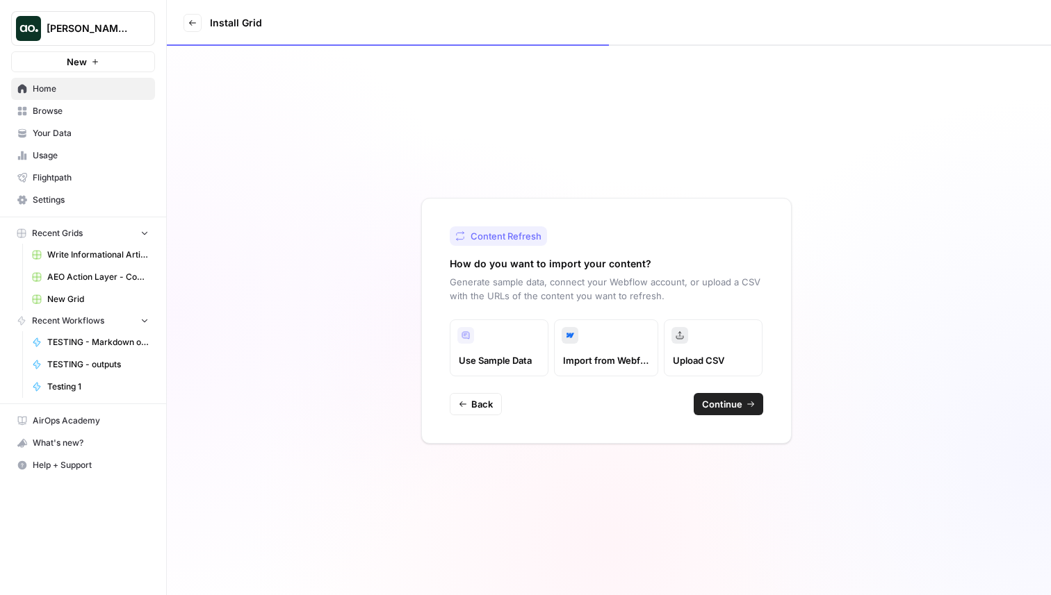
click at [707, 388] on div "Content Refresh How do you want to import your content? Generate sample data, c…" at bounding box center [606, 321] width 370 height 246
click at [713, 395] on button "Continue" at bounding box center [727, 404] width 69 height 22
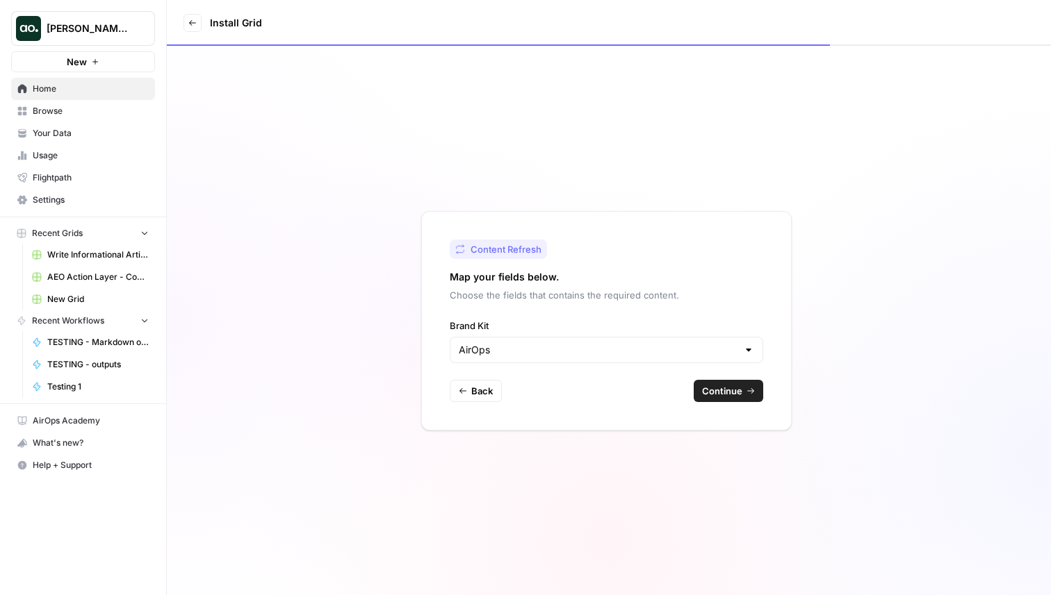
click at [721, 404] on div "Content Refresh Map your fields below. Choose the fields that contains the requ…" at bounding box center [606, 321] width 370 height 220
click at [718, 384] on span "Continue" at bounding box center [722, 391] width 40 height 14
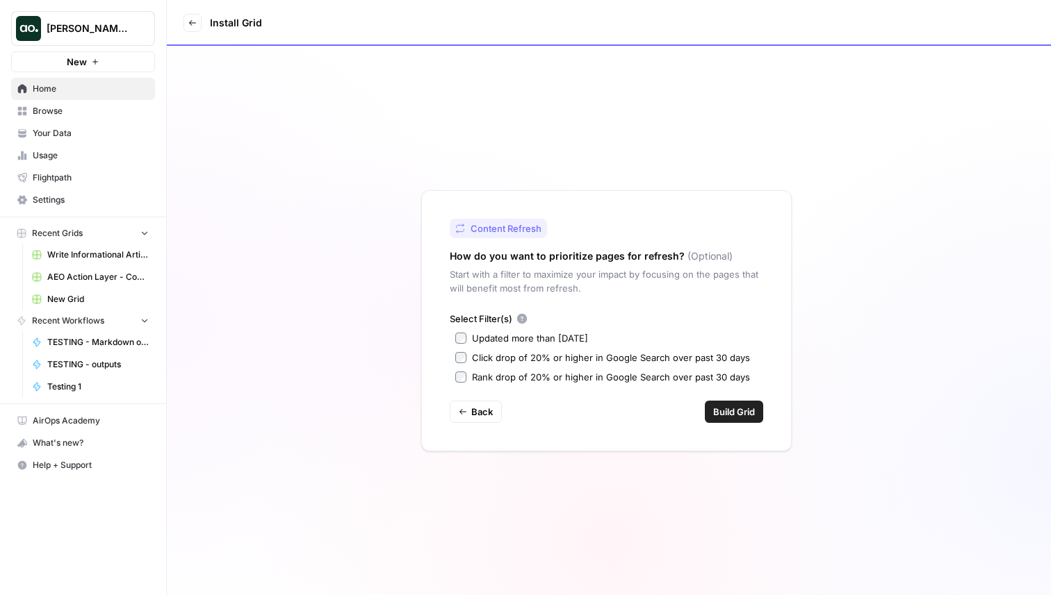
drag, startPoint x: 445, startPoint y: 242, endPoint x: 760, endPoint y: 385, distance: 345.8
click at [760, 385] on div "Content Refresh How do you want to prioritize pages for refresh? (Optional) Sta…" at bounding box center [606, 320] width 370 height 261
click at [650, 327] on div "Select Filter(s) Updated more than 90 days ago Click drop of 20% or higher in G…" at bounding box center [606, 348] width 313 height 72
drag, startPoint x: 475, startPoint y: 338, endPoint x: 599, endPoint y: 345, distance: 124.6
click at [599, 345] on div "Select Filter(s) Updated more than 90 days ago Click drop of 20% or higher in G…" at bounding box center [606, 348] width 313 height 72
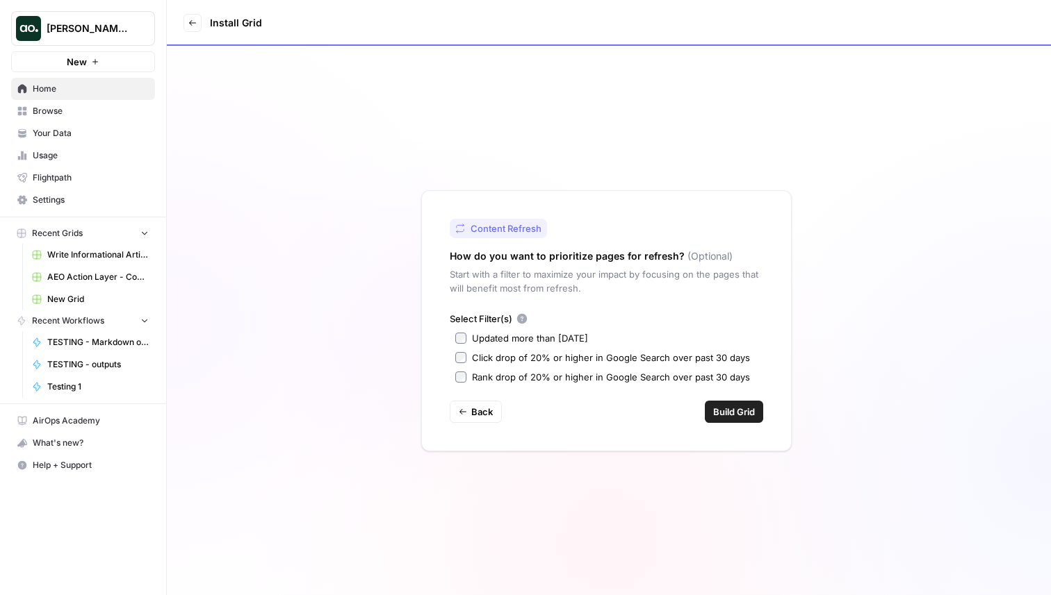
drag, startPoint x: 475, startPoint y: 359, endPoint x: 728, endPoint y: 359, distance: 252.9
click at [728, 359] on div "Click drop of 20% or higher in Google Search over past 30 days" at bounding box center [611, 358] width 278 height 14
drag, startPoint x: 483, startPoint y: 379, endPoint x: 696, endPoint y: 378, distance: 213.3
click at [696, 378] on div "Rank drop of 20% or higher in Google Search over past 30 days" at bounding box center [611, 377] width 278 height 14
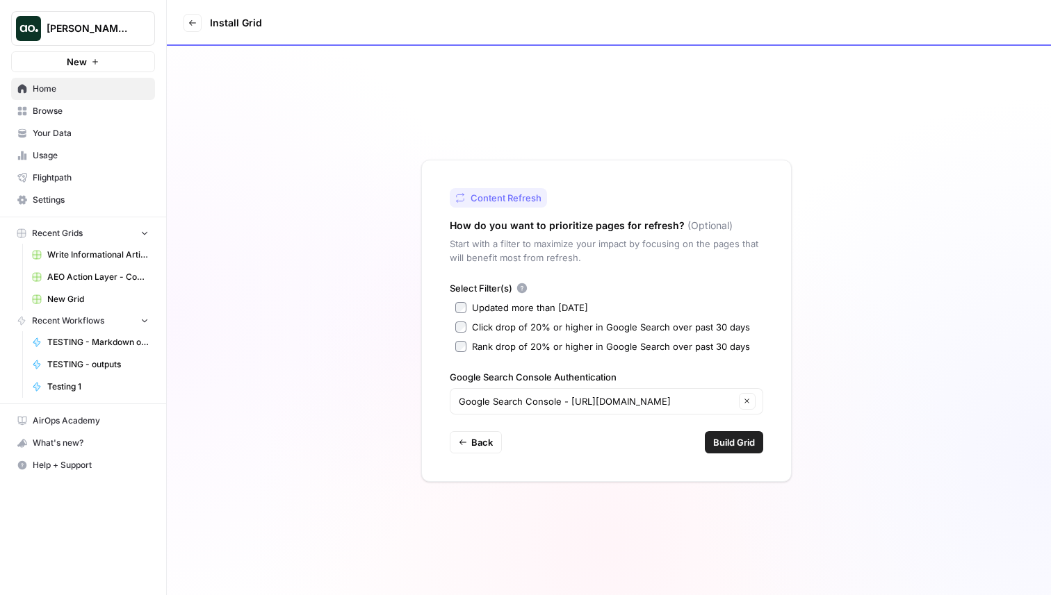
click at [466, 345] on label "Rank drop of 20% or higher in Google Search over past 30 days" at bounding box center [606, 347] width 302 height 14
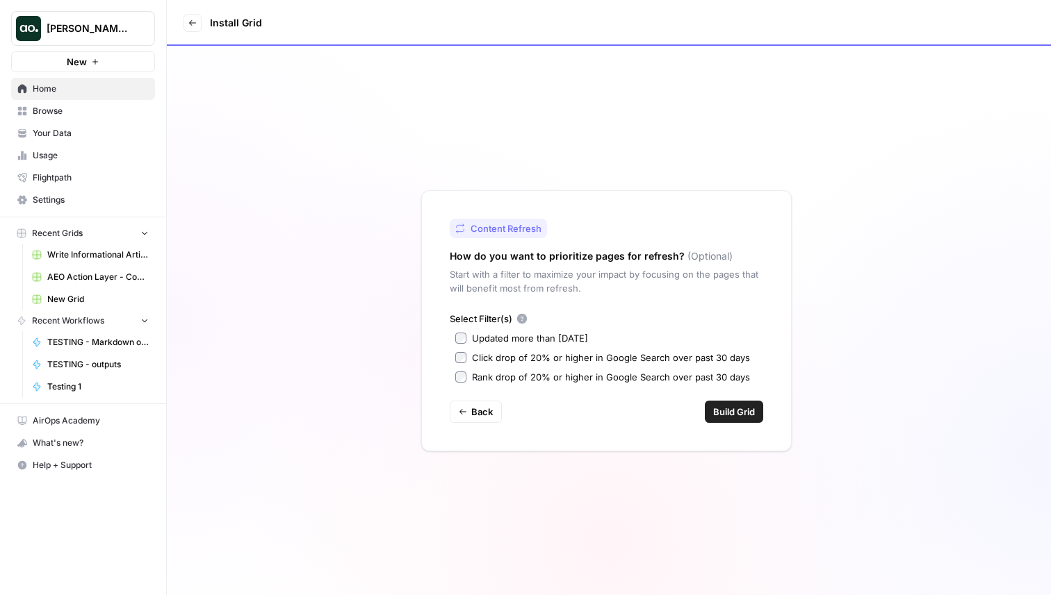
click at [665, 269] on p "Start with a filter to maximize your impact by focusing on the pages that will …" at bounding box center [606, 282] width 313 height 28
click at [89, 83] on span "Home" at bounding box center [91, 89] width 116 height 13
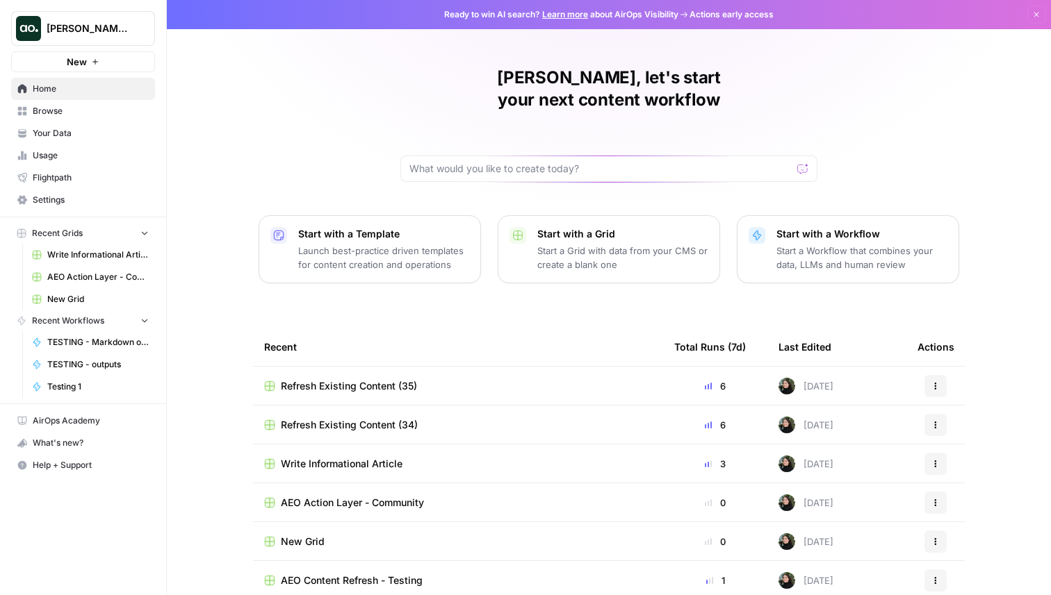
click at [346, 244] on p "Launch best-practice driven templates for content creation and operations" at bounding box center [383, 258] width 171 height 28
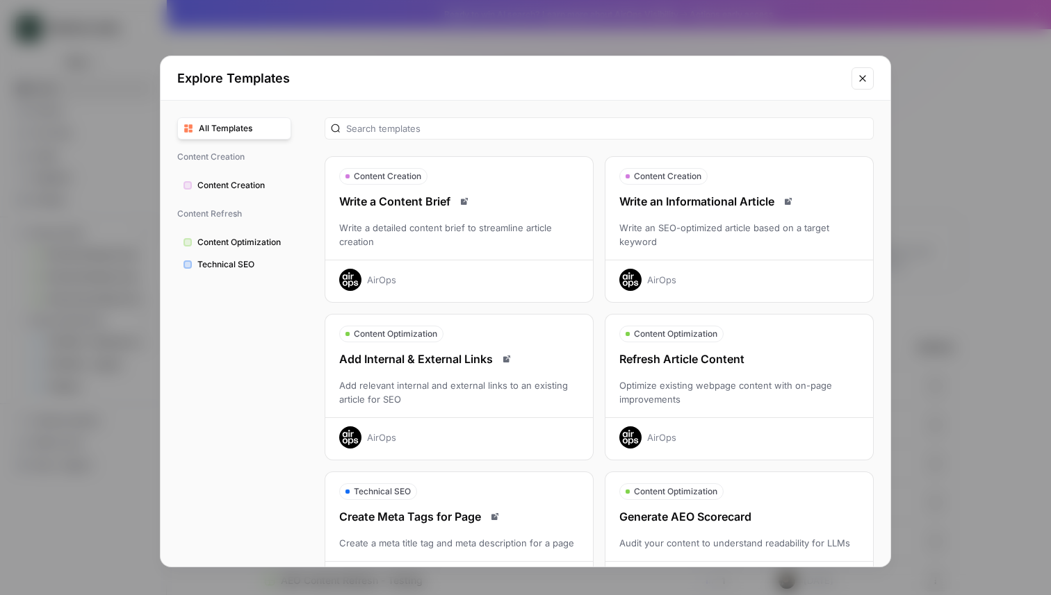
click at [695, 363] on div "Refresh Article Content" at bounding box center [739, 359] width 268 height 17
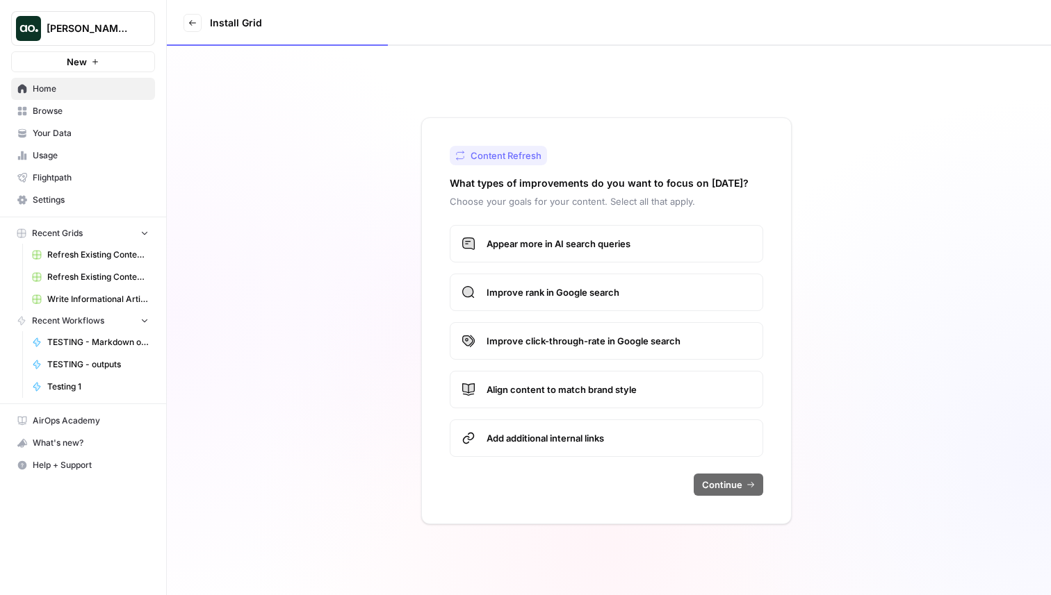
click at [639, 254] on label "Appear more in AI search queries" at bounding box center [606, 244] width 313 height 38
click at [632, 286] on span "Improve rank in Google search" at bounding box center [618, 293] width 265 height 14
click at [745, 484] on button "Continue" at bounding box center [727, 485] width 69 height 22
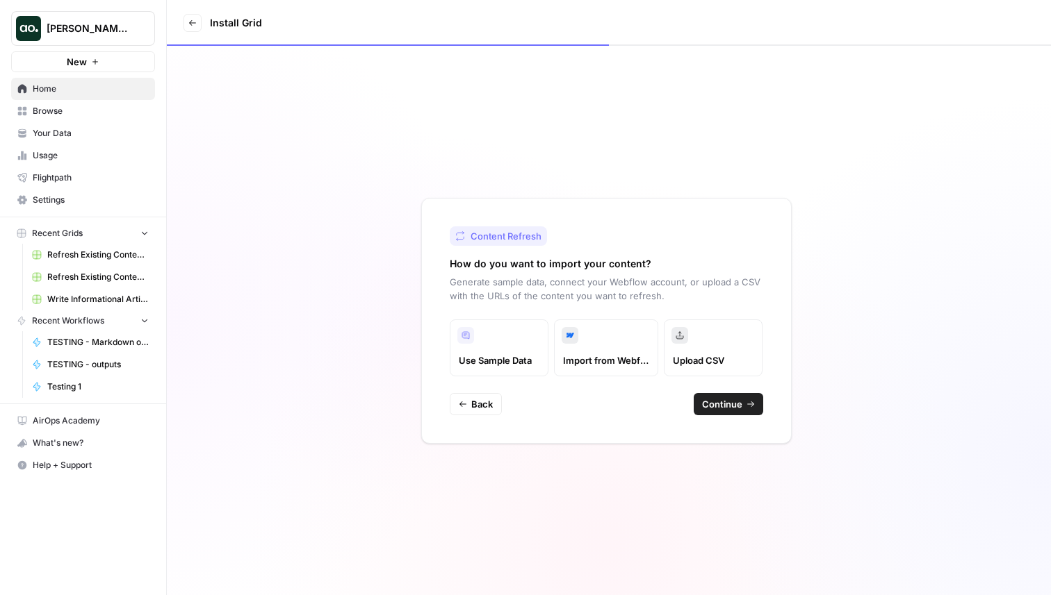
click at [471, 411] on span "Back" at bounding box center [482, 404] width 22 height 14
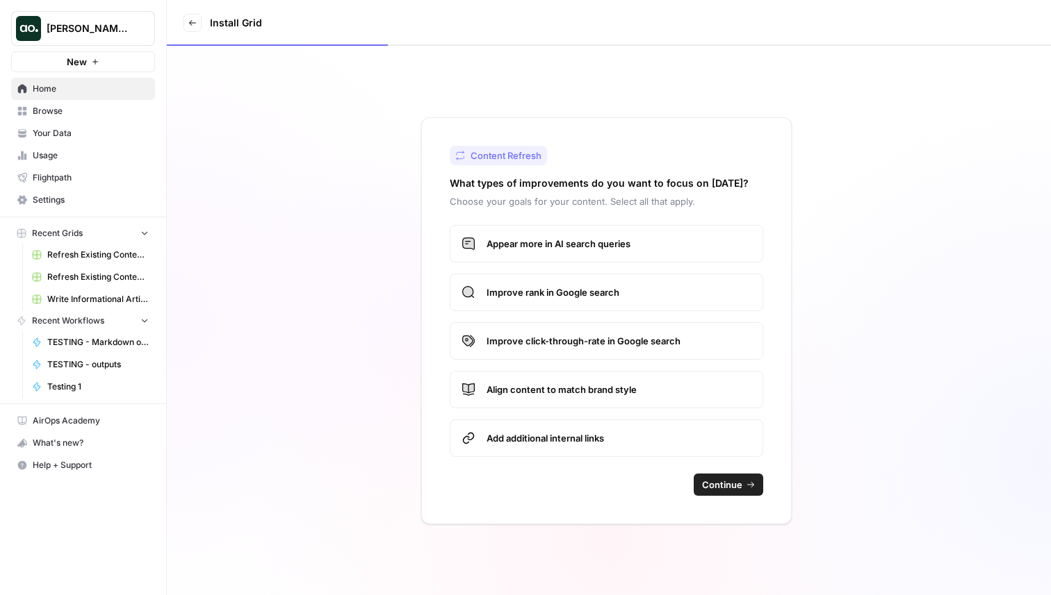
drag, startPoint x: 434, startPoint y: 228, endPoint x: 516, endPoint y: 476, distance: 261.3
click at [516, 476] on div "Content Refresh What types of improvements do you want to focus on today? Choos…" at bounding box center [606, 320] width 370 height 407
click at [540, 482] on div "Continue" at bounding box center [606, 485] width 313 height 22
click at [71, 92] on span "Home" at bounding box center [91, 89] width 116 height 13
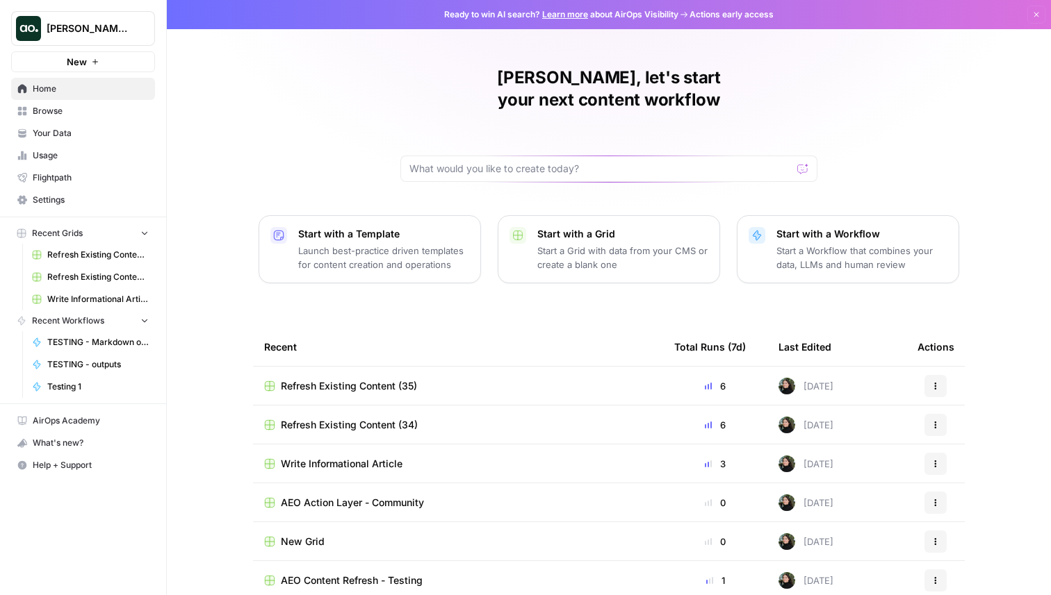
click at [874, 66] on div "Justina, let's start your next content workflow Start with a Template Launch be…" at bounding box center [609, 330] width 884 height 661
